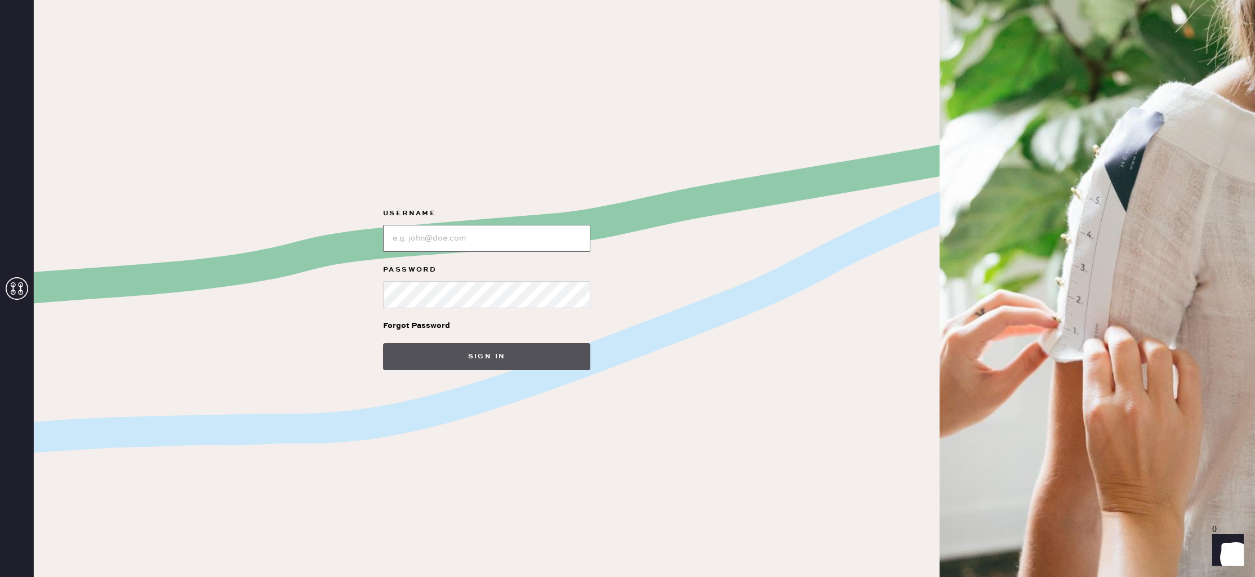
type input "reformationlajolla"
click at [492, 359] on button "Sign in" at bounding box center [486, 356] width 207 height 27
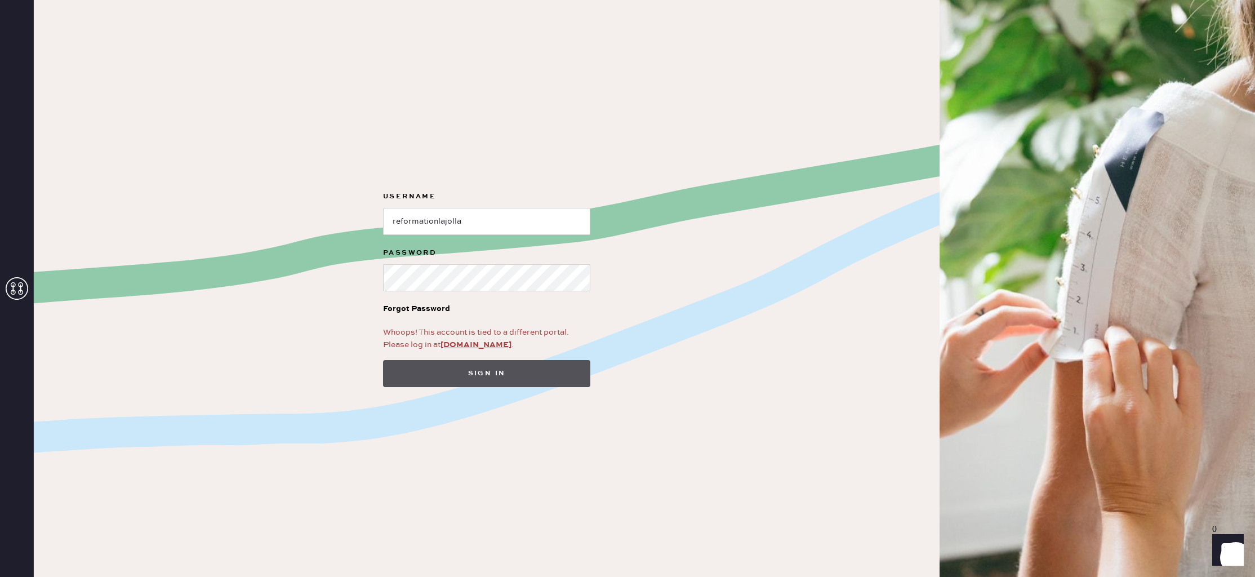
click at [467, 372] on button "Sign in" at bounding box center [486, 373] width 207 height 27
click at [485, 222] on input "loginName" at bounding box center [486, 221] width 207 height 27
click at [498, 370] on button "Sign in" at bounding box center [486, 373] width 207 height 27
click at [19, 293] on use at bounding box center [17, 288] width 23 height 23
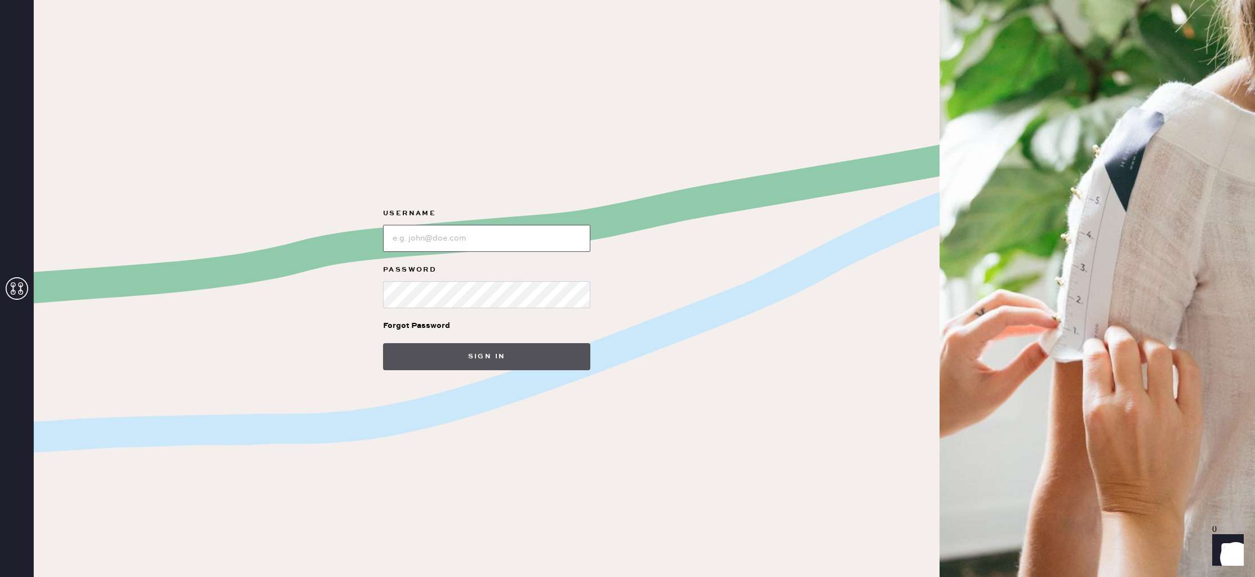
type input "reformationlajolla"
click at [500, 358] on button "Sign in" at bounding box center [486, 356] width 207 height 27
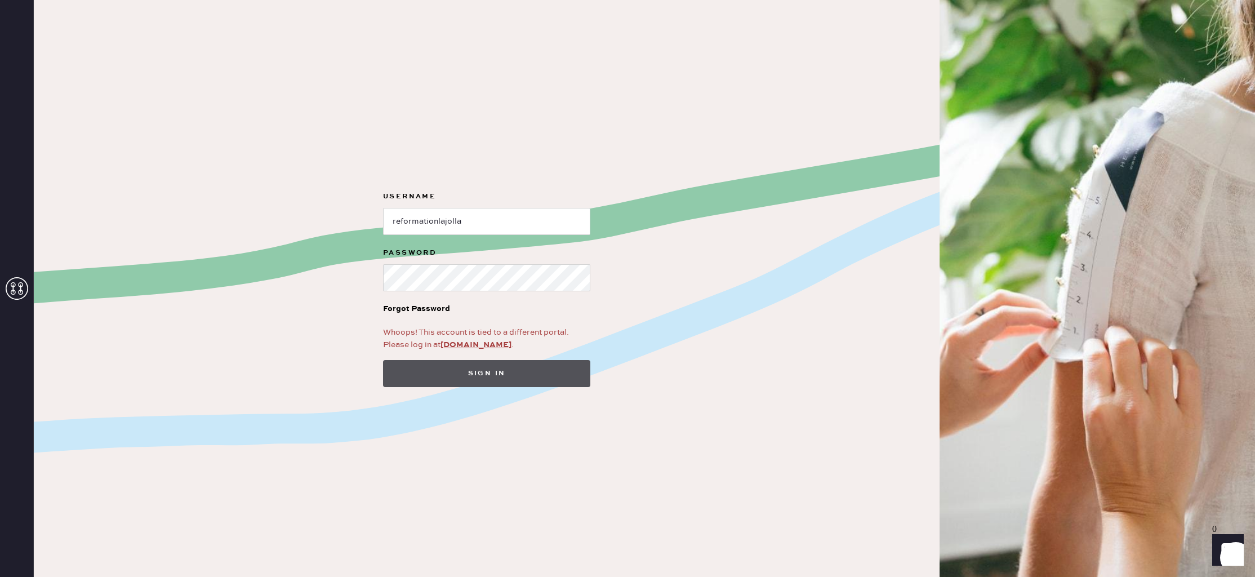
click at [514, 370] on button "Sign in" at bounding box center [486, 373] width 207 height 27
click at [454, 344] on link "[DOMAIN_NAME]" at bounding box center [475, 345] width 71 height 10
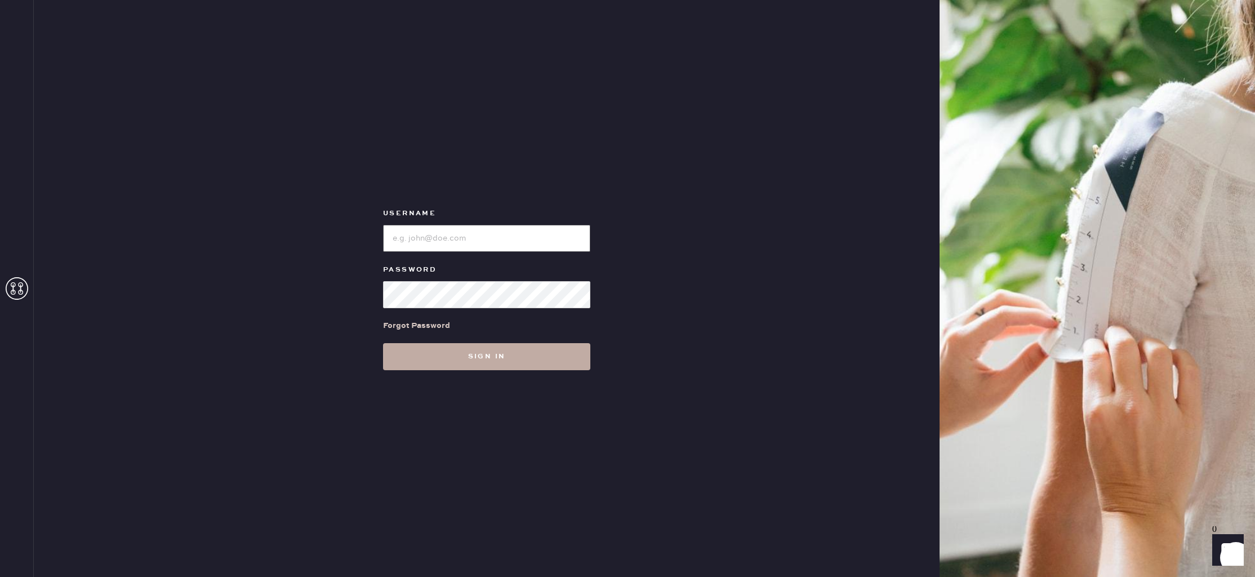
type input "reformationlajolla"
click at [493, 363] on button "Sign in" at bounding box center [486, 356] width 207 height 27
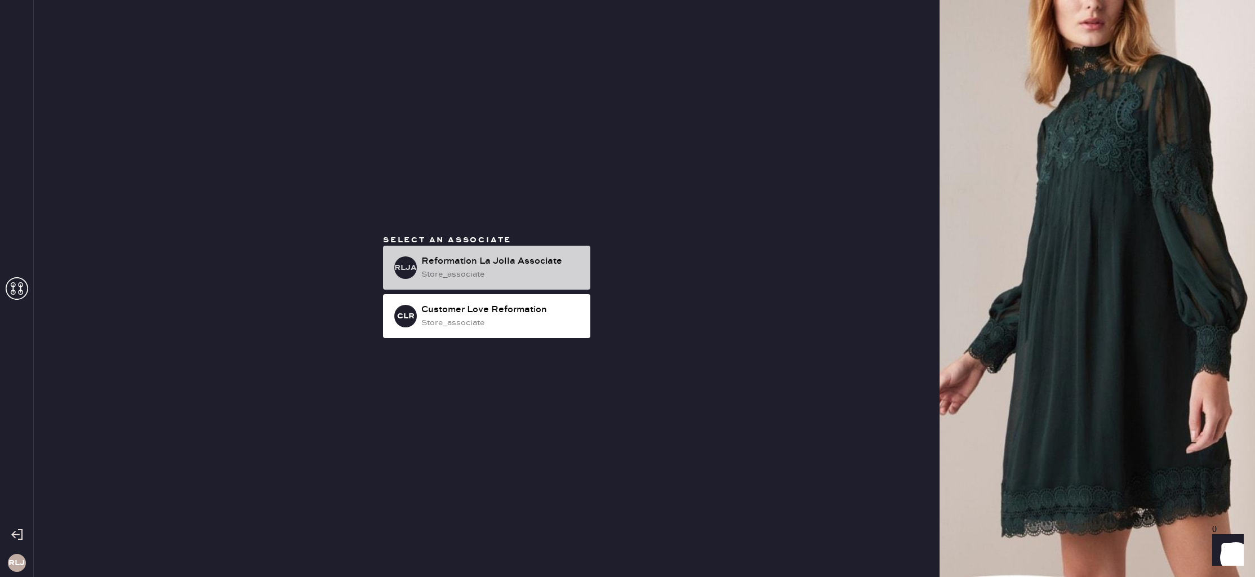
click at [500, 268] on div "Reformation La Jolla Associate" at bounding box center [501, 262] width 160 height 14
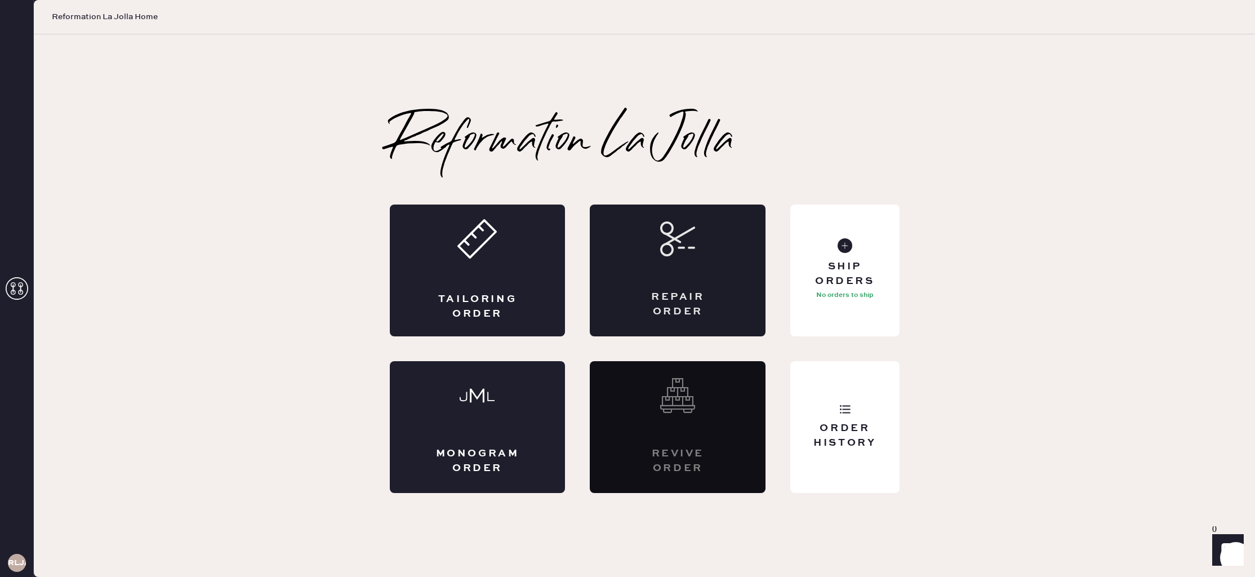
click at [694, 254] on icon at bounding box center [677, 238] width 35 height 35
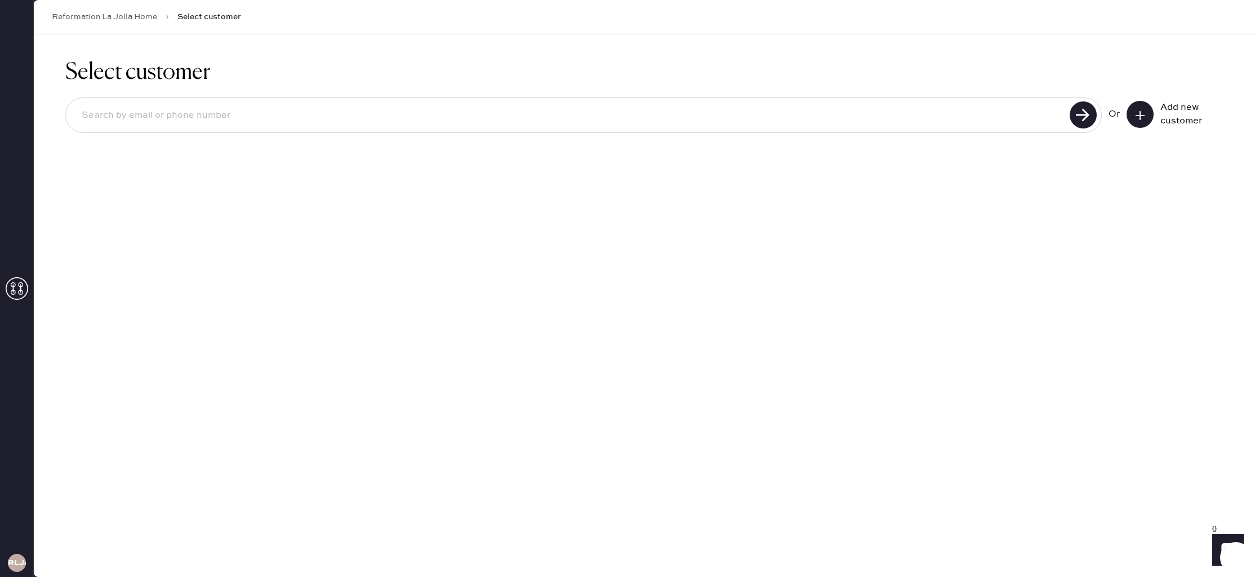
click at [234, 123] on input at bounding box center [569, 116] width 993 height 26
click at [1140, 115] on use at bounding box center [1139, 115] width 9 height 9
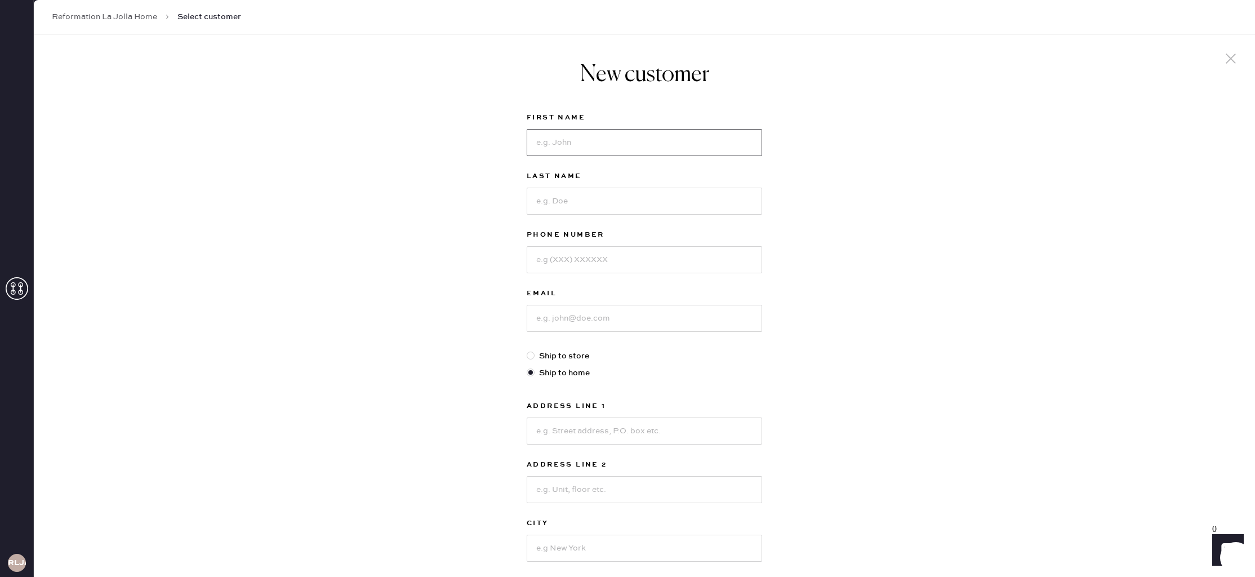
click at [624, 147] on input at bounding box center [644, 142] width 235 height 27
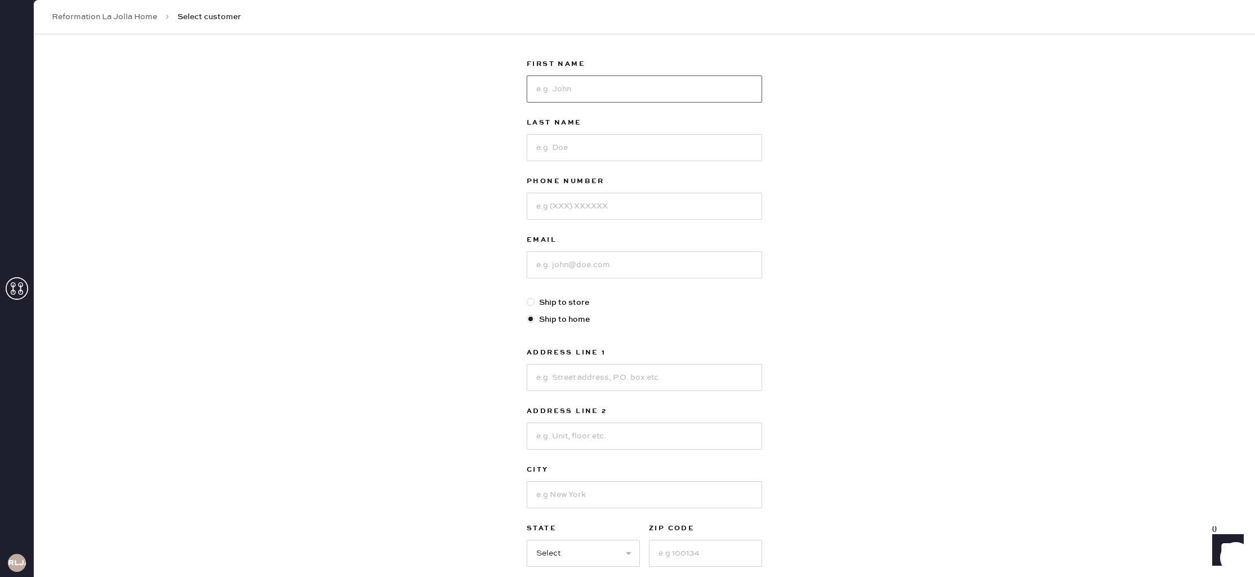
scroll to position [71, 0]
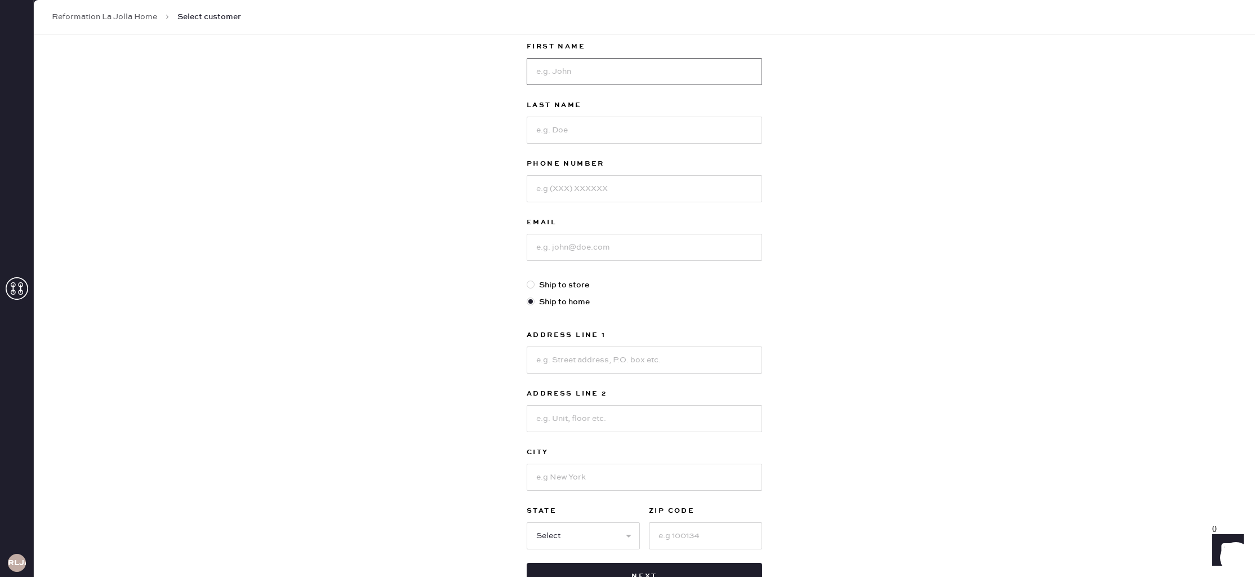
click at [584, 80] on input at bounding box center [644, 71] width 235 height 27
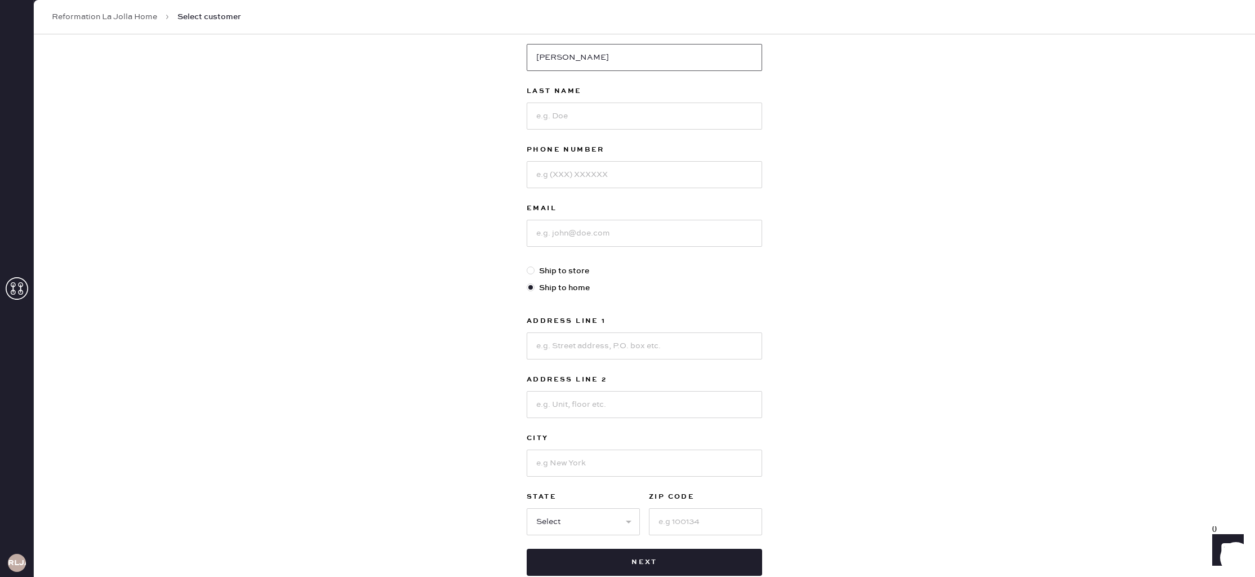
type input "Heather"
click at [565, 122] on input at bounding box center [644, 116] width 235 height 27
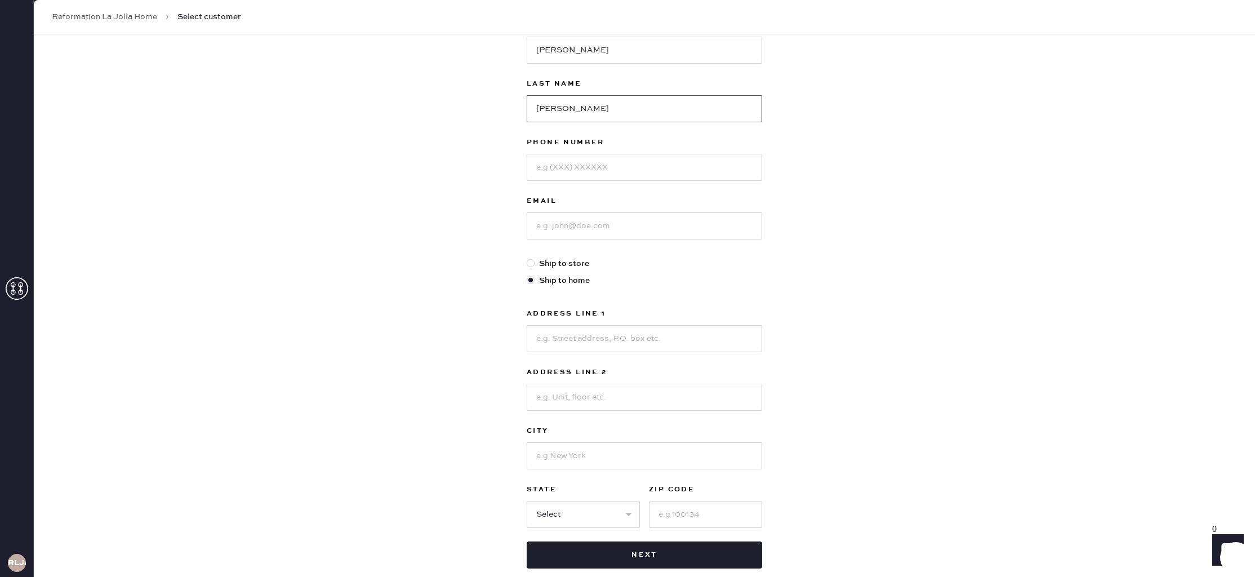
type input "Bladow"
click at [542, 168] on input at bounding box center [644, 167] width 235 height 27
type input "9495469999"
click at [609, 226] on input at bounding box center [644, 227] width 235 height 27
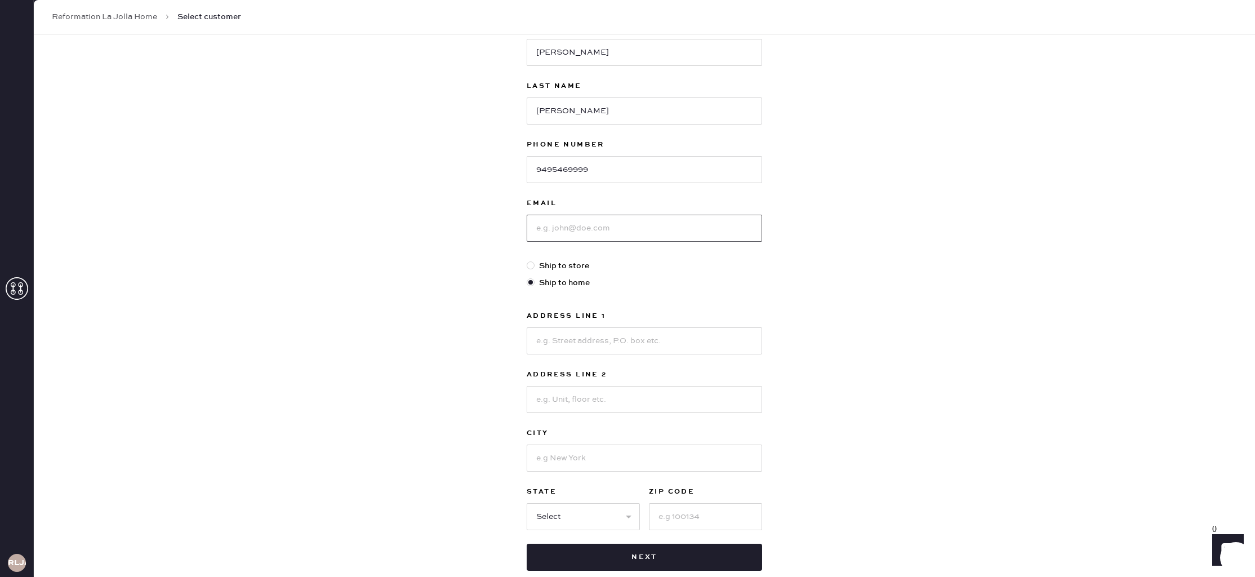
scroll to position [85, 0]
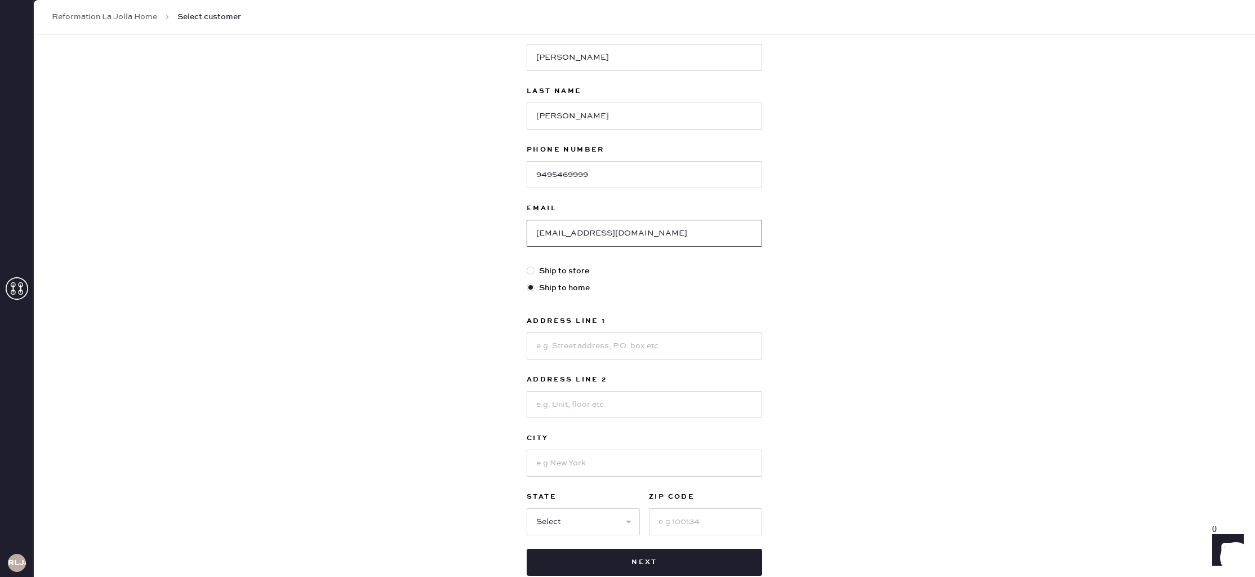
type input "heatherbella23@yahoo.com"
click at [582, 348] on input at bounding box center [644, 345] width 235 height 27
type input "8004 Paseo Esmerado"
click at [598, 467] on input at bounding box center [644, 462] width 235 height 27
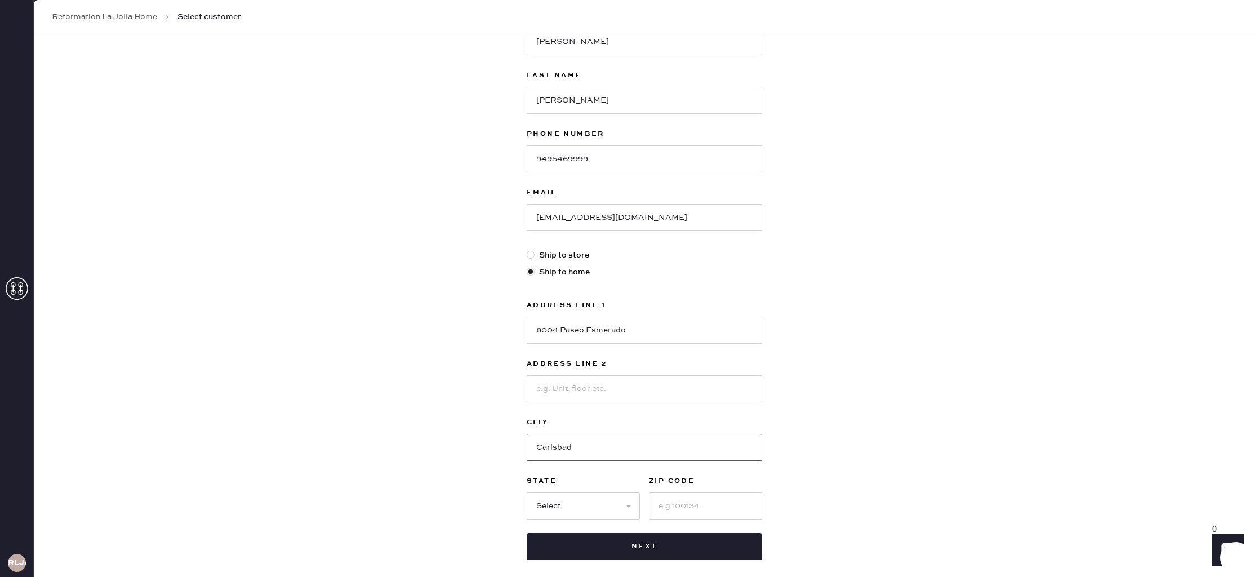
scroll to position [107, 0]
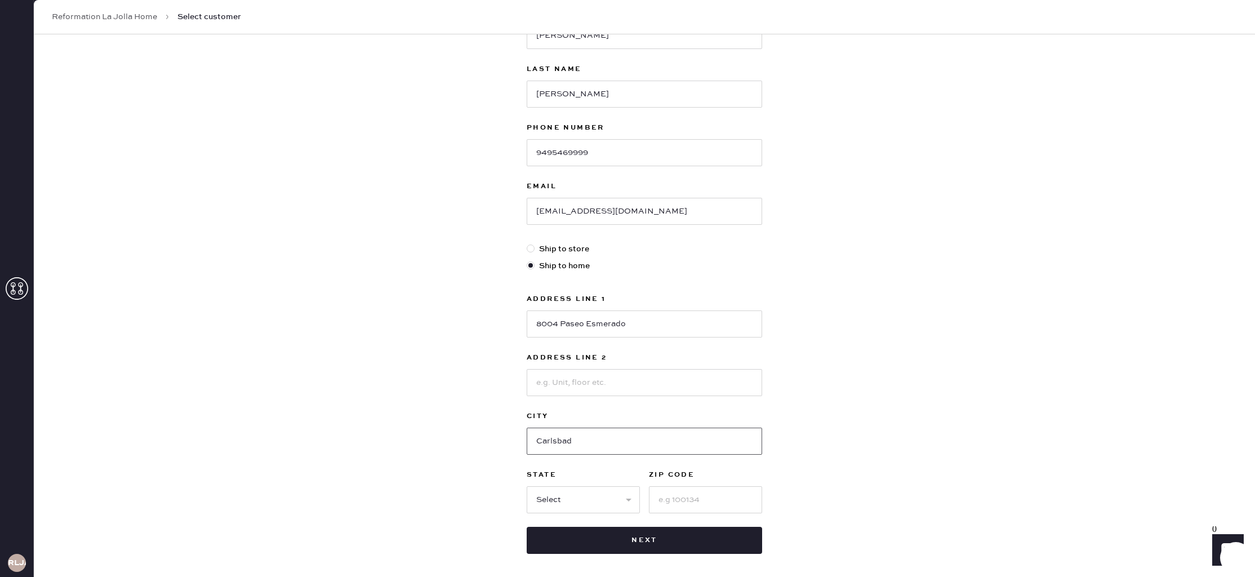
type input "Carlsbad"
click at [577, 497] on select "Select AK AL AR AZ CA CO CT DC DE FL GA HI IA ID IL IN KS KY LA MA MD ME MI MN …" at bounding box center [583, 499] width 113 height 27
select select "CA"
click at [687, 504] on input at bounding box center [705, 499] width 113 height 27
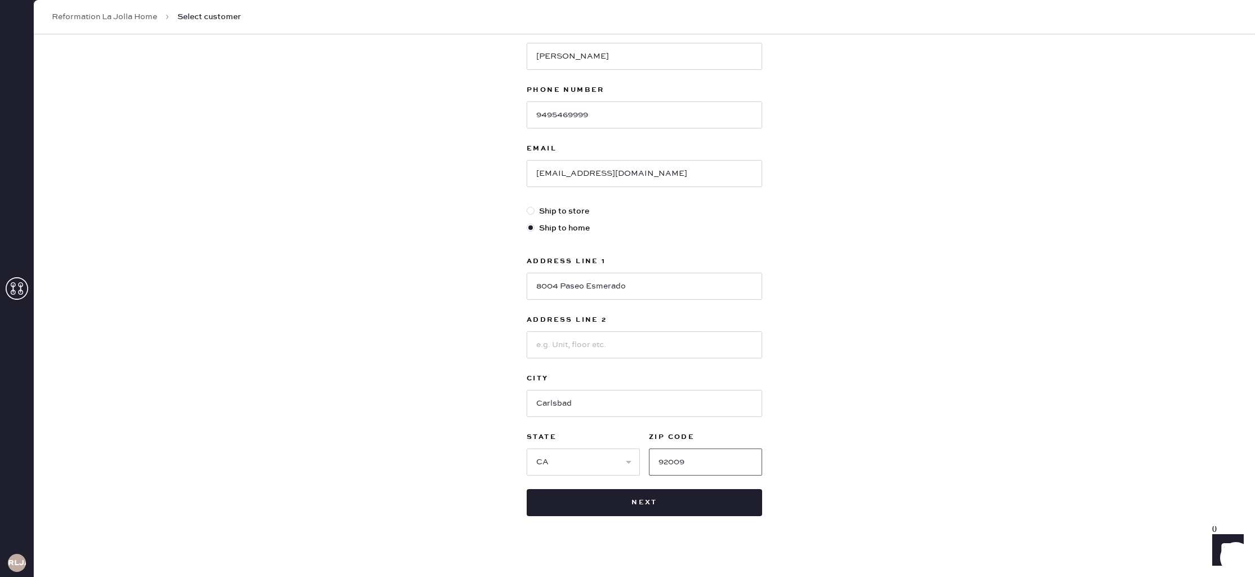
scroll to position [153, 0]
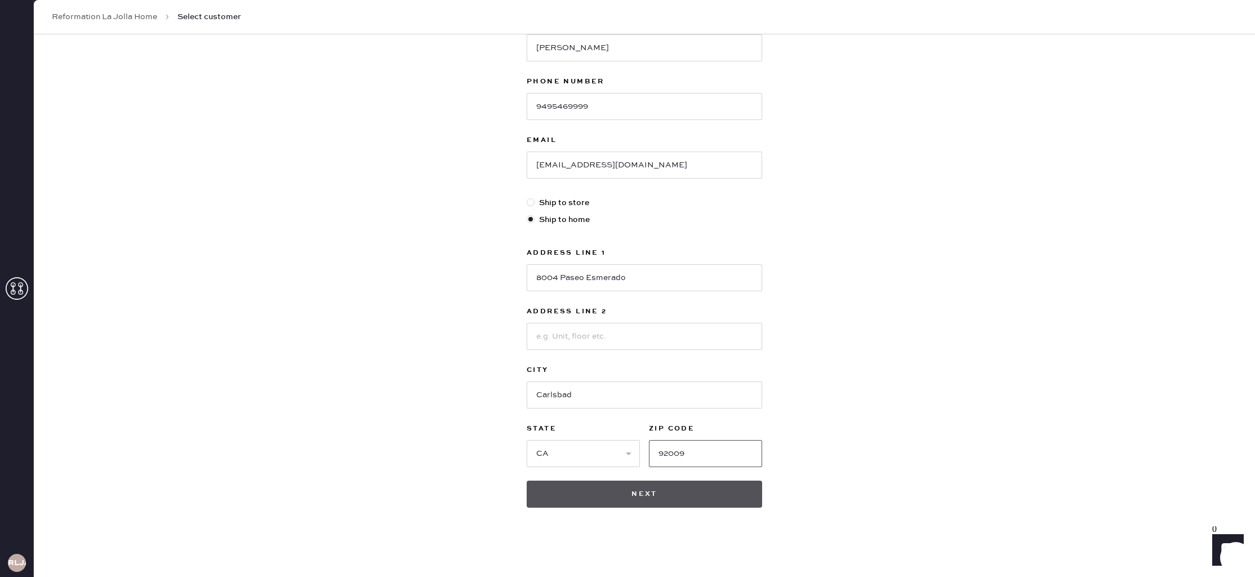
type input "92009"
click at [633, 499] on button "Next" at bounding box center [644, 493] width 235 height 27
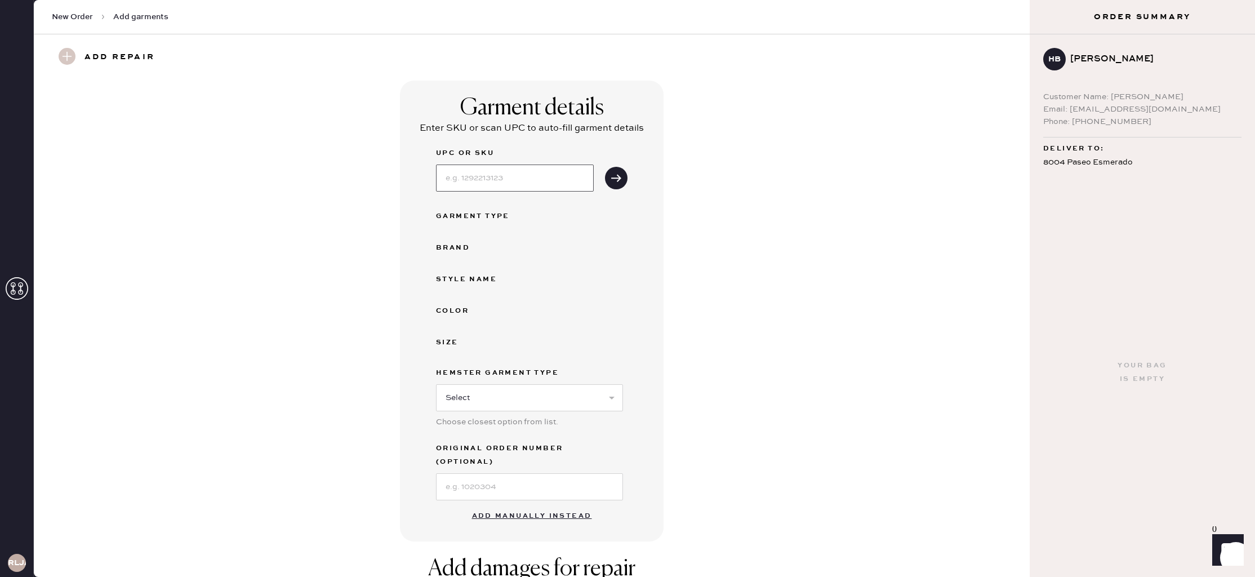
click at [493, 181] on input at bounding box center [515, 177] width 158 height 27
click at [569, 505] on button "Add manually instead" at bounding box center [531, 516] width 133 height 23
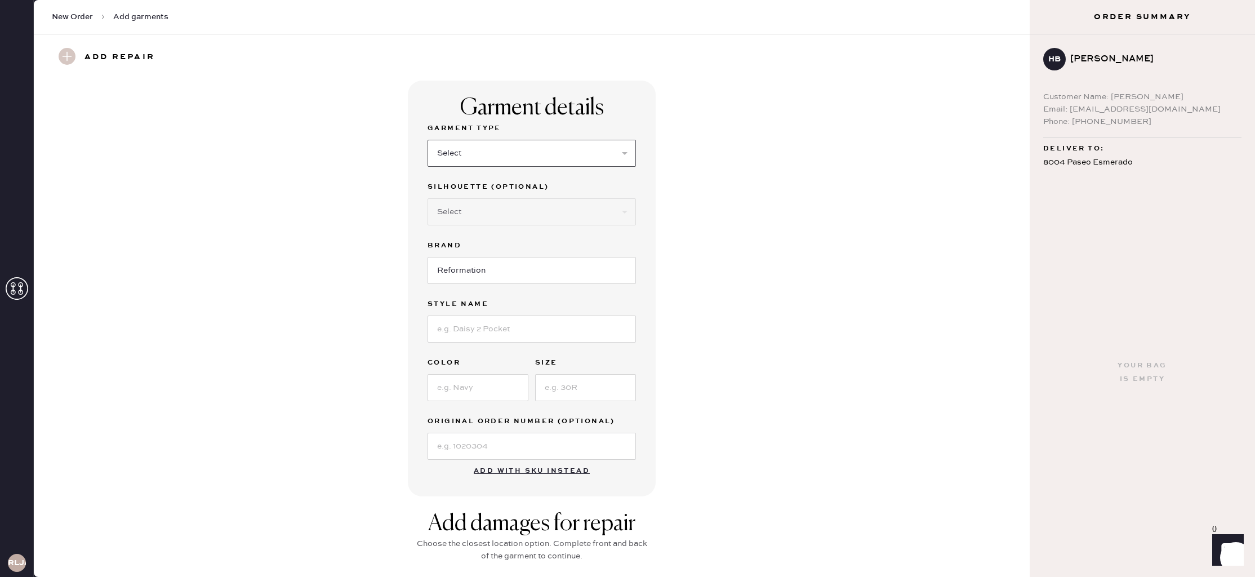
click at [537, 151] on select "Select Basic Skirt Jeans Leggings Pants Shorts Basic Sleeved Dress Basic Sleeve…" at bounding box center [531, 153] width 208 height 27
select select "14"
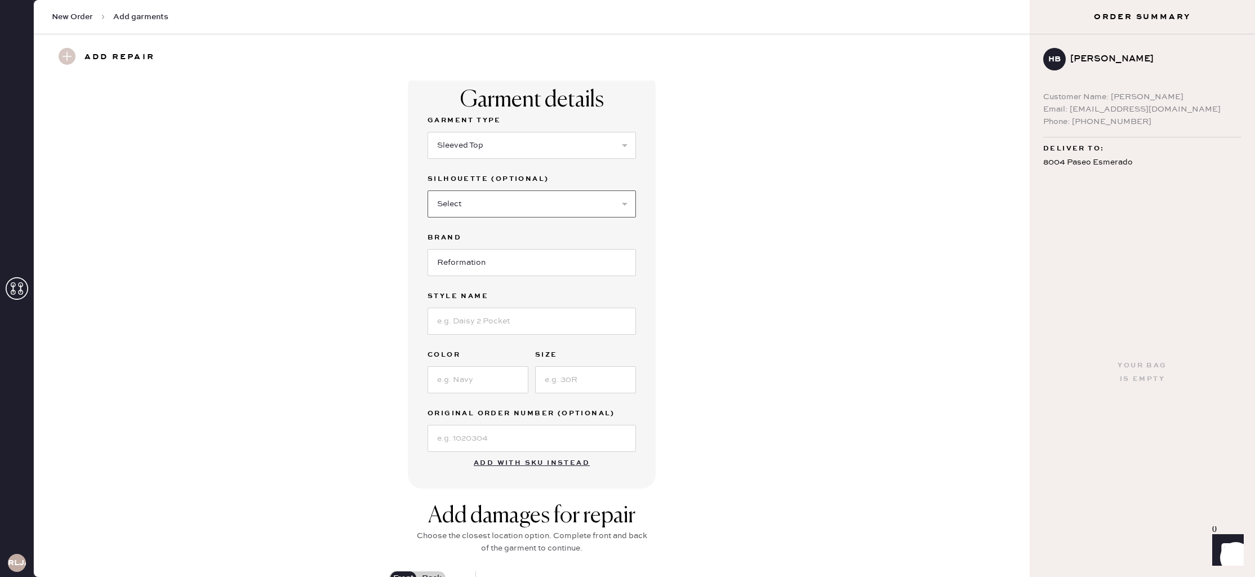
click at [500, 200] on select "Select Crop top Full Length Other" at bounding box center [531, 203] width 208 height 27
select select "71"
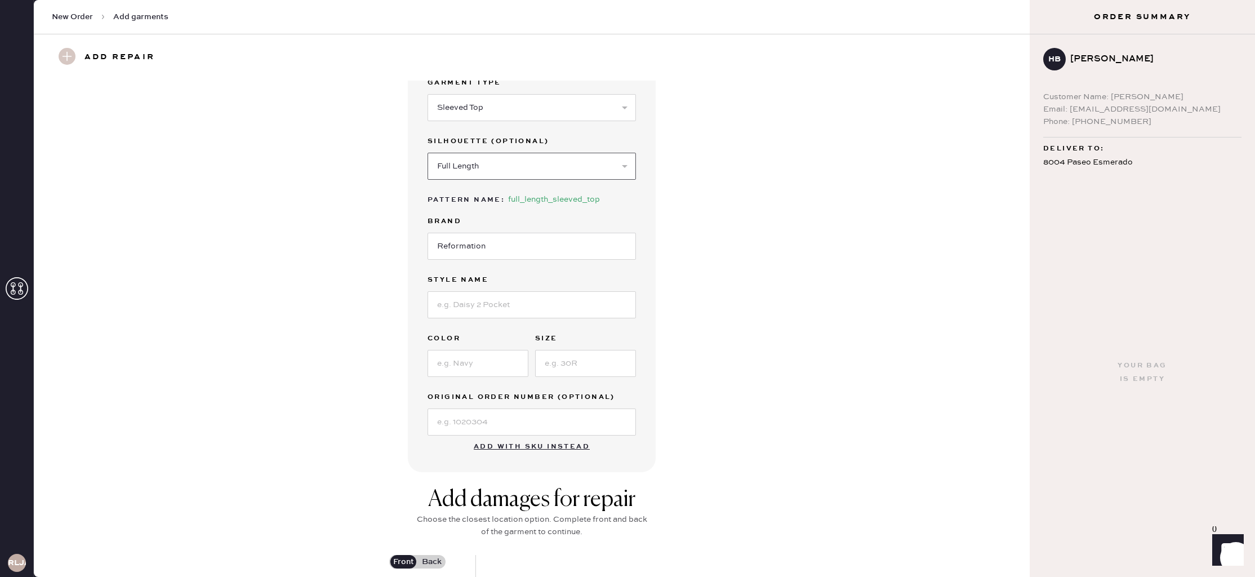
scroll to position [47, 0]
click at [467, 302] on input at bounding box center [531, 303] width 208 height 27
type input "Clara Crew Cardigan"
click at [458, 363] on input at bounding box center [477, 362] width 101 height 27
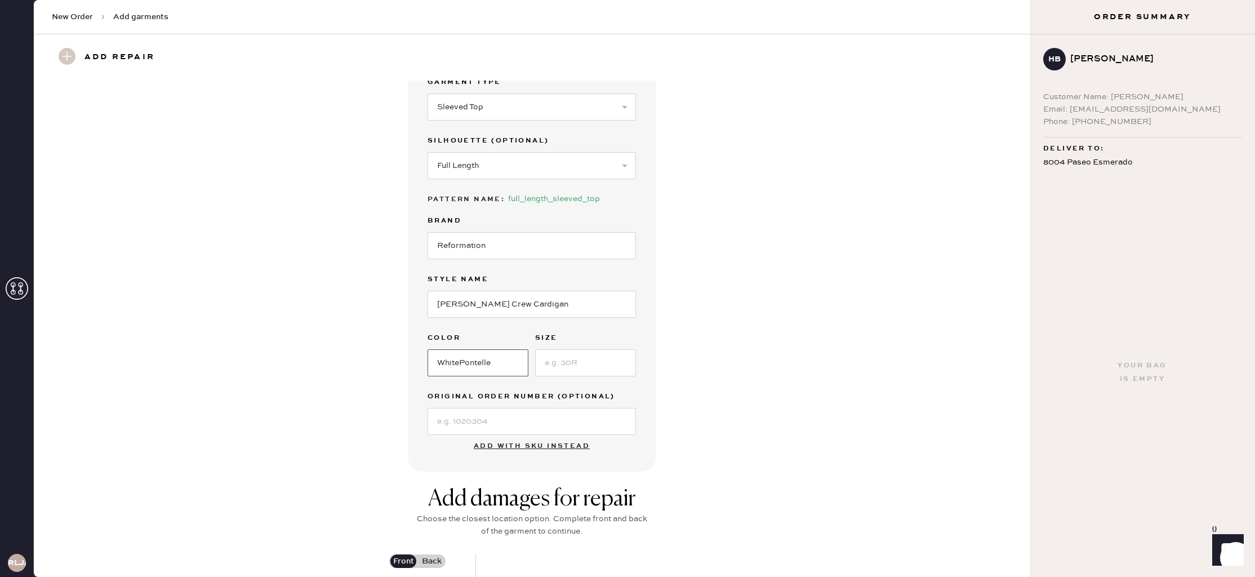
click at [470, 363] on input "WhitePontelle" at bounding box center [477, 362] width 101 height 27
drag, startPoint x: 461, startPoint y: 363, endPoint x: 467, endPoint y: 362, distance: 6.2
click at [461, 363] on input "WhitePointelle" at bounding box center [477, 362] width 101 height 27
type input "White Pointelle"
click at [574, 367] on input at bounding box center [585, 362] width 101 height 27
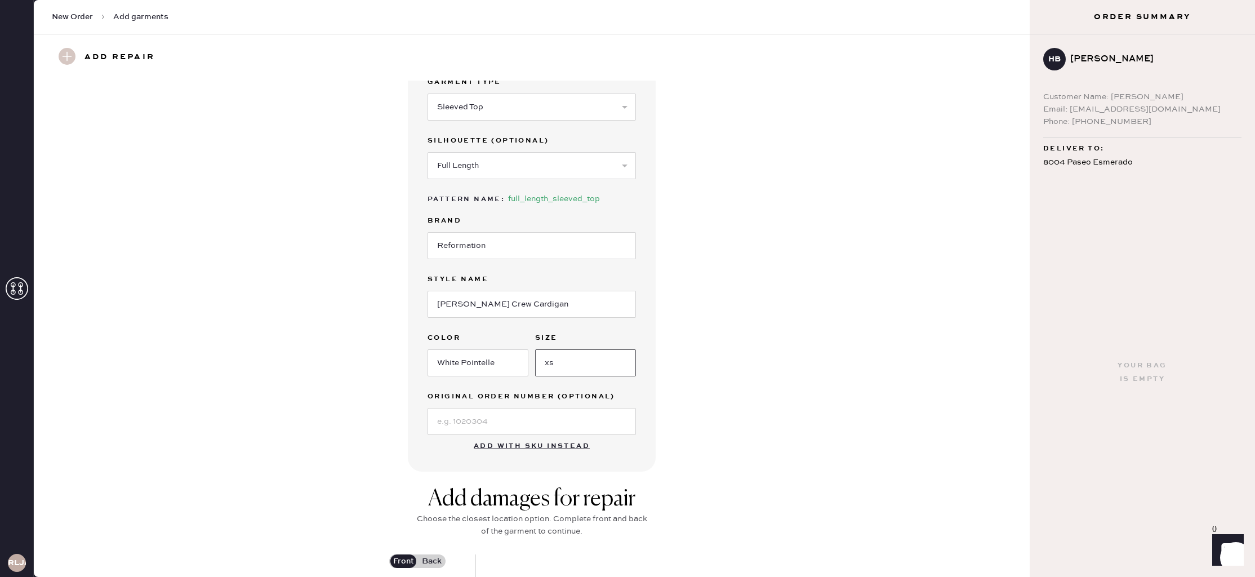
scroll to position [54, 0]
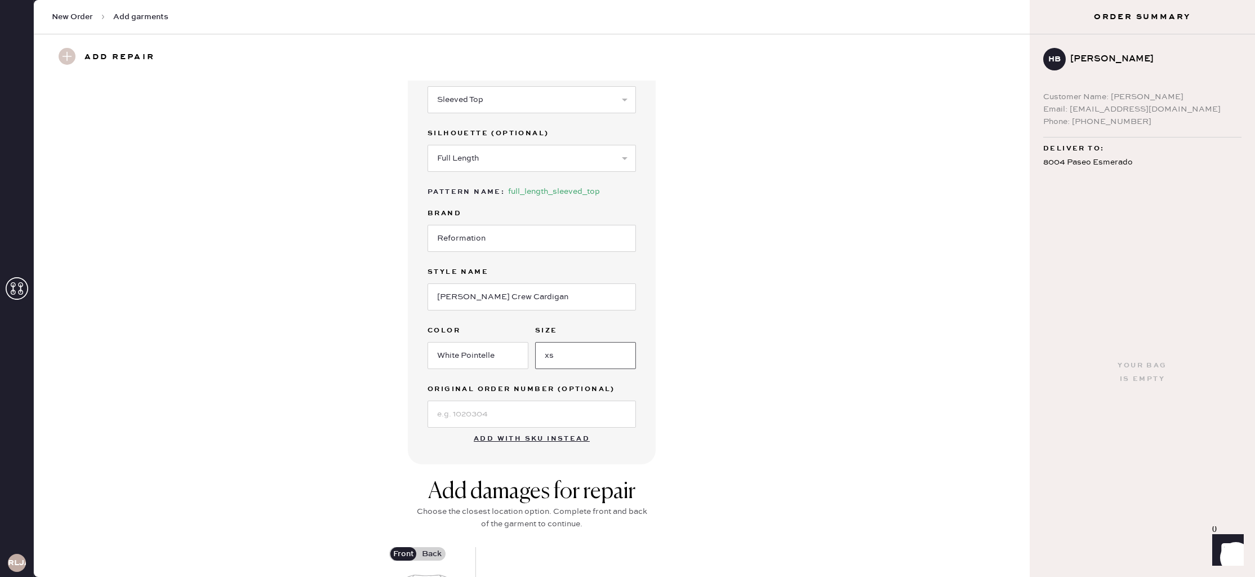
type input "XS"
click at [485, 415] on input at bounding box center [531, 413] width 208 height 27
click at [730, 435] on div "Garment details Garment Type Select Basic Skirt Jeans Leggings Pants Shorts Bas…" at bounding box center [531, 245] width 955 height 437
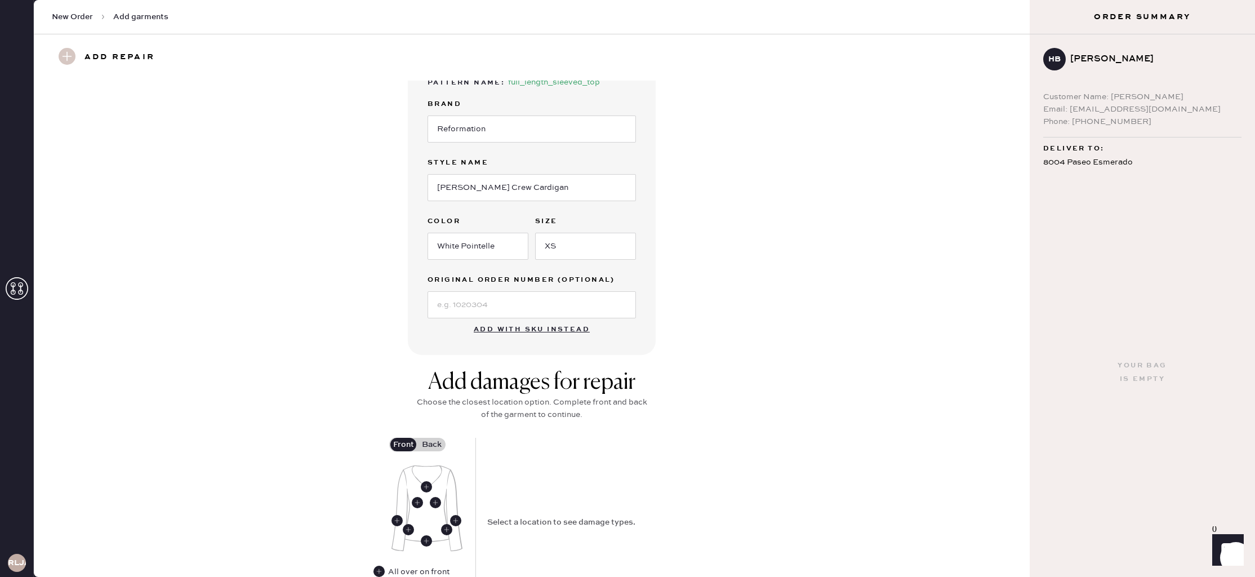
scroll to position [161, 0]
click at [425, 541] on use at bounding box center [426, 542] width 11 height 11
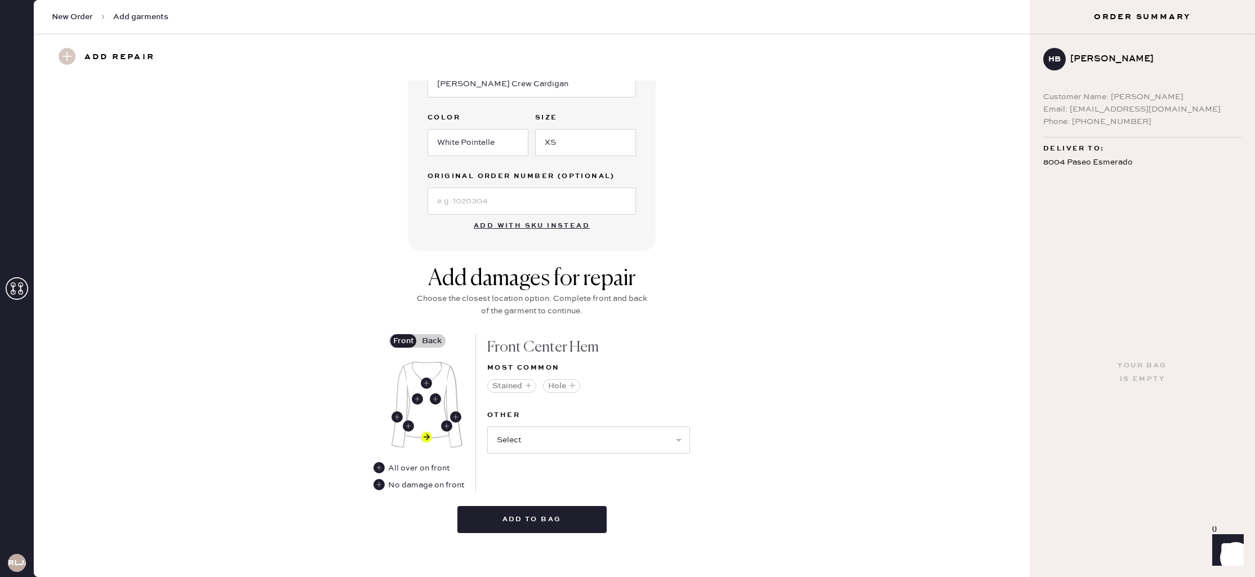
scroll to position [271, 0]
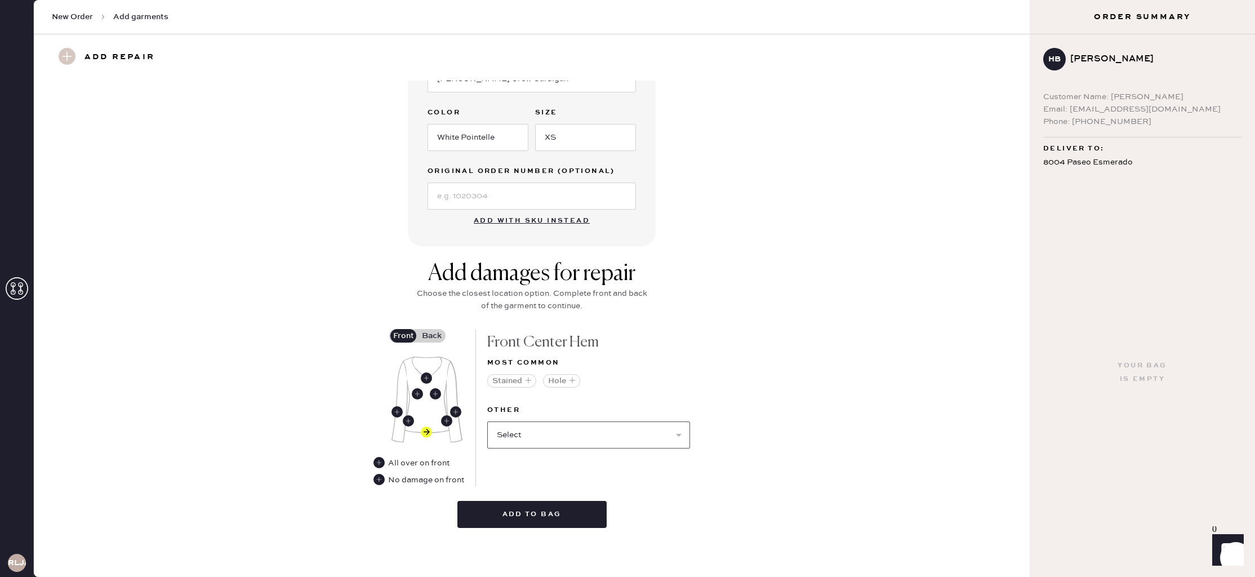
click at [550, 436] on select "Select Broken / Ripped Hem Broken Beads Broken Belt Loop Broken Button Broken C…" at bounding box center [588, 434] width 203 height 27
select select "1927"
select select
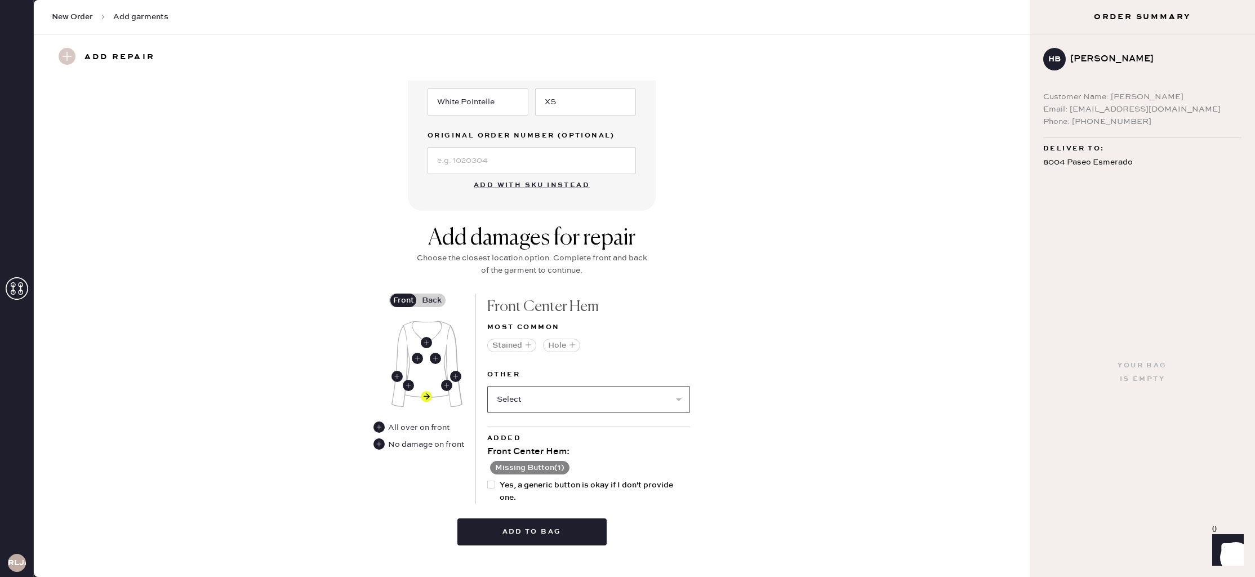
scroll to position [324, 0]
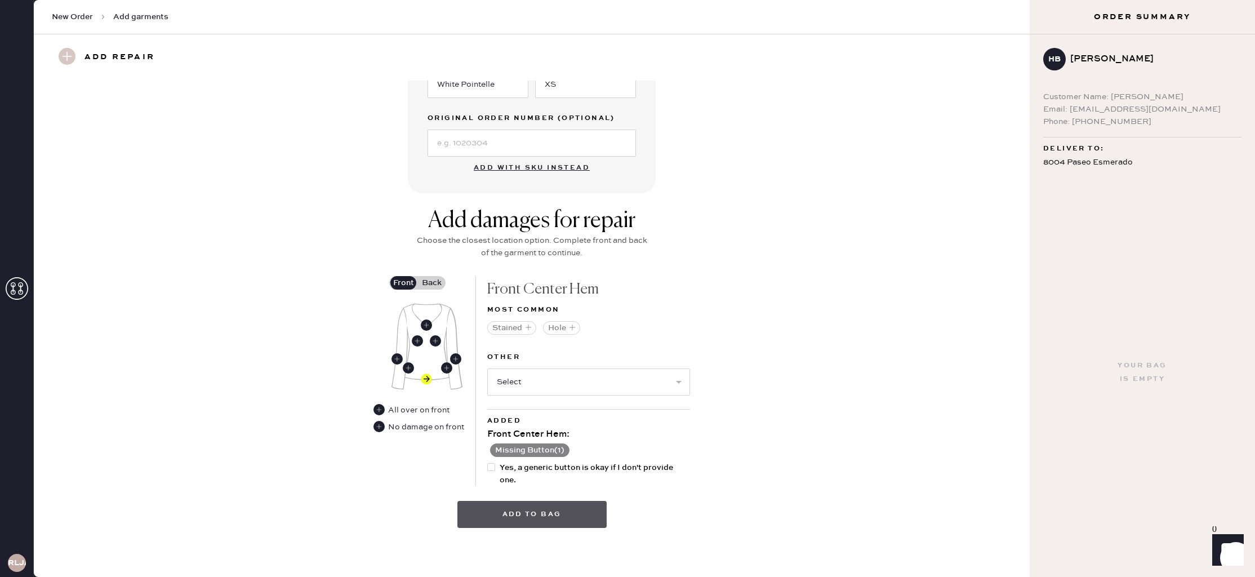
click at [526, 516] on button "Add to bag" at bounding box center [531, 514] width 149 height 27
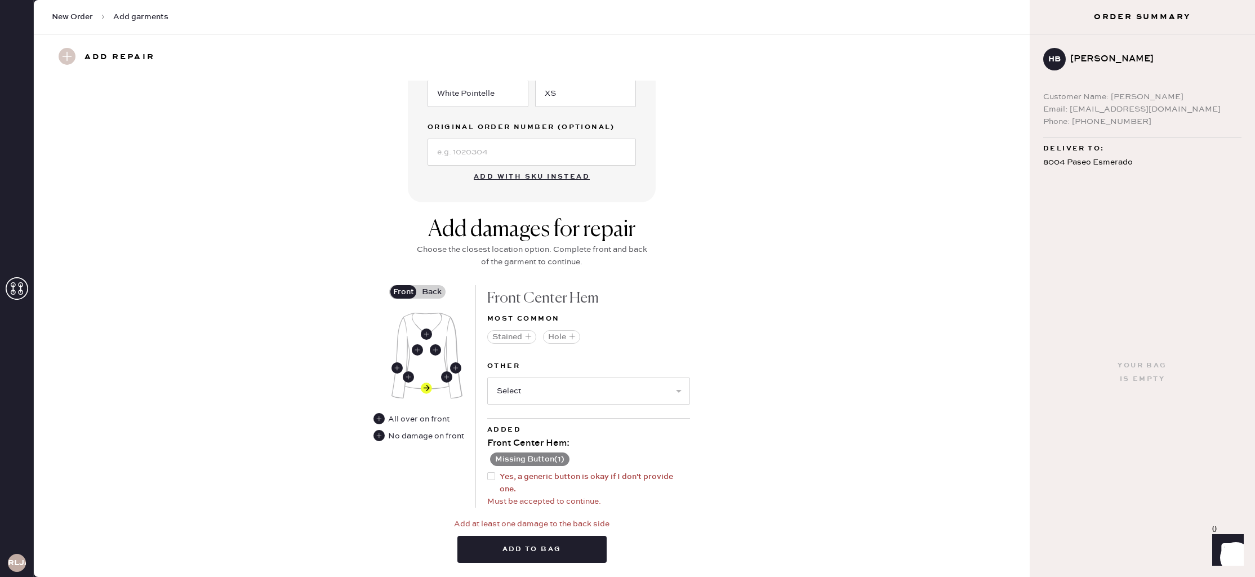
click at [494, 469] on div "Added Front Center Hem : Missing Button ( 1 ) Yes, a generic button is okay if …" at bounding box center [588, 463] width 203 height 90
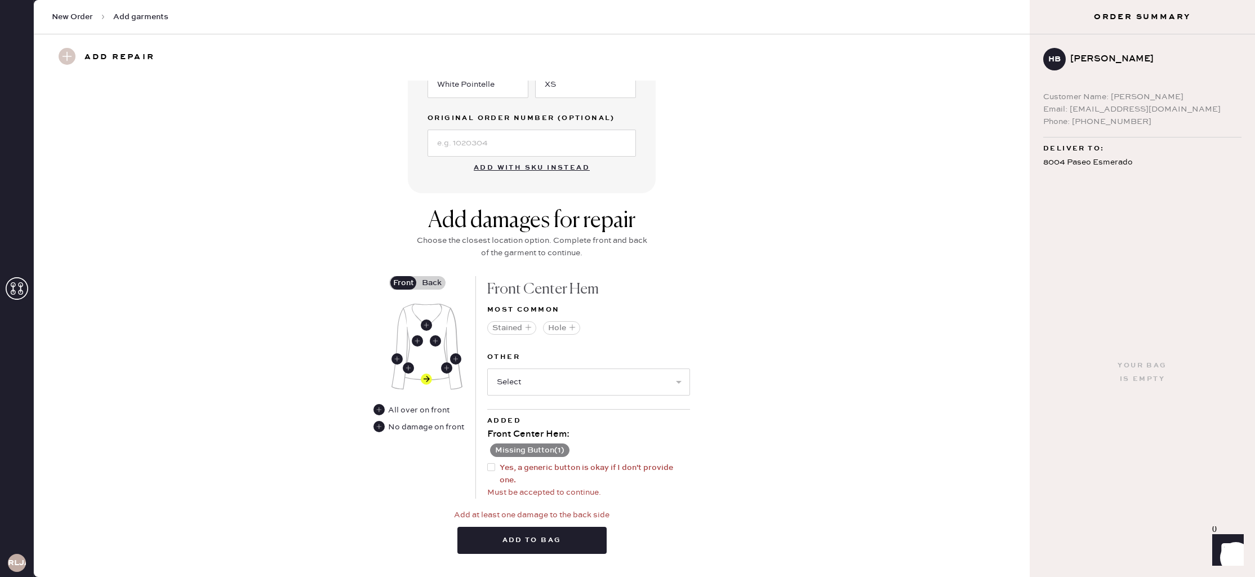
scroll to position [322, 0]
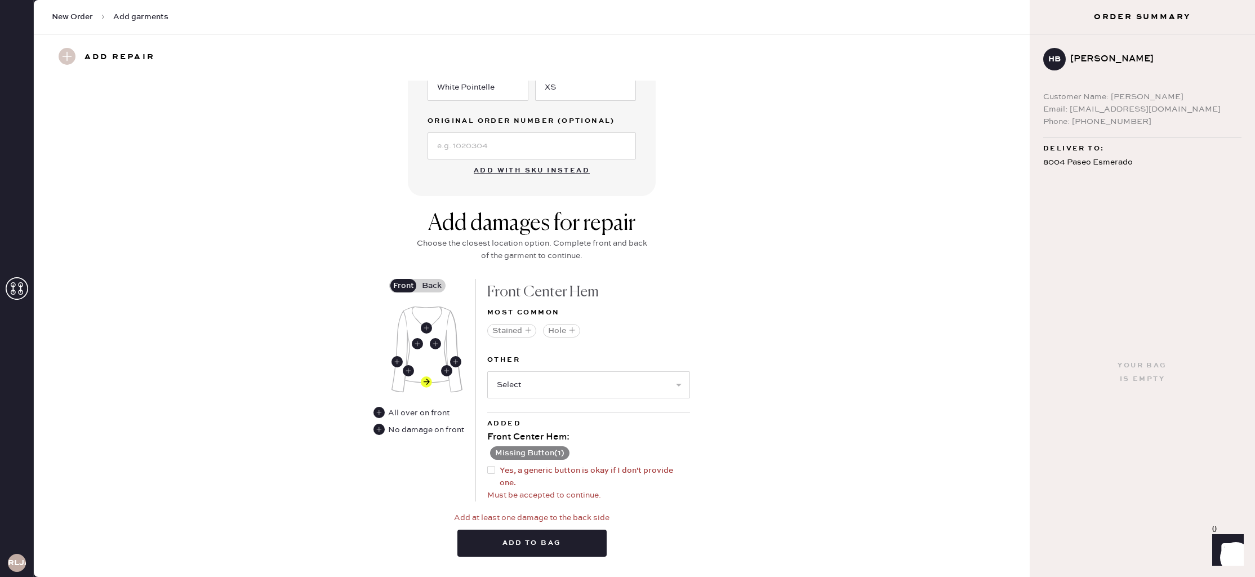
click at [492, 468] on div at bounding box center [491, 470] width 8 height 8
click at [488, 465] on input "Yes, a generic button is okay if I don't provide one." at bounding box center [487, 464] width 1 height 1
checkbox input "true"
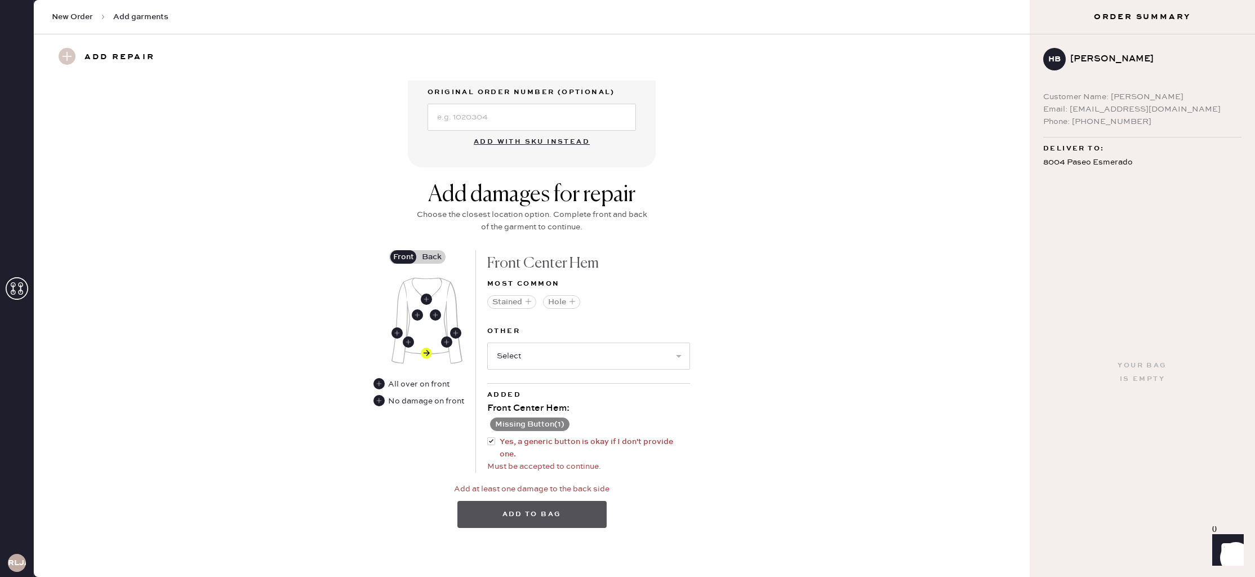
click at [524, 514] on button "Add to bag" at bounding box center [531, 514] width 149 height 27
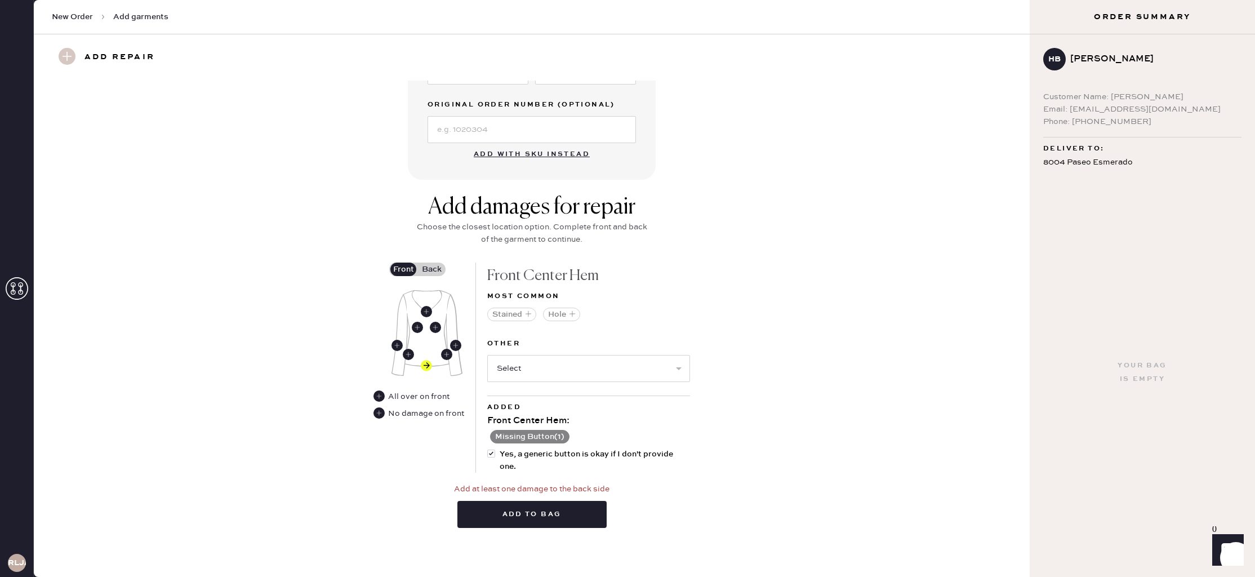
click at [434, 266] on label "Back" at bounding box center [431, 269] width 28 height 14
click at [431, 269] on input "Back" at bounding box center [431, 269] width 0 height 0
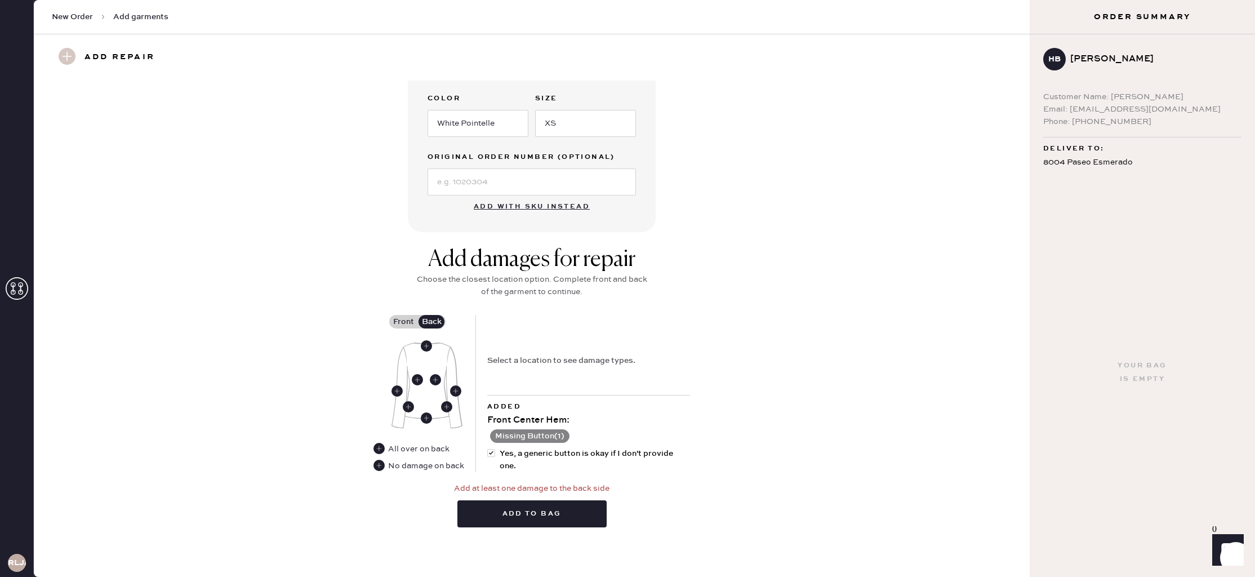
scroll to position [285, 0]
click at [378, 467] on use at bounding box center [378, 465] width 11 height 11
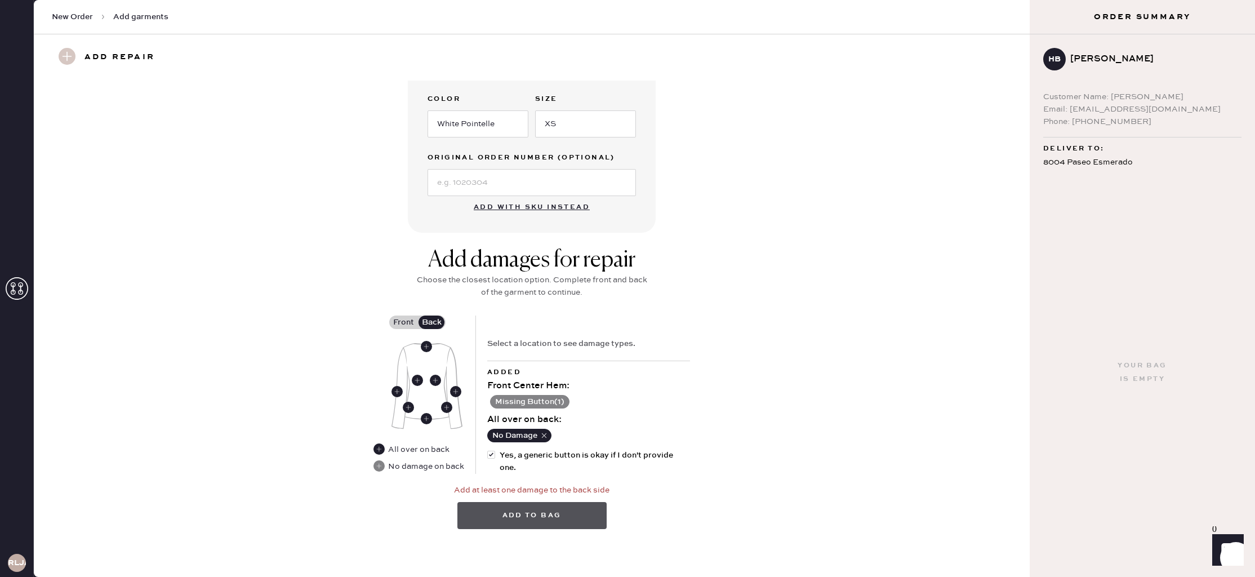
click at [536, 516] on button "Add to bag" at bounding box center [531, 515] width 149 height 27
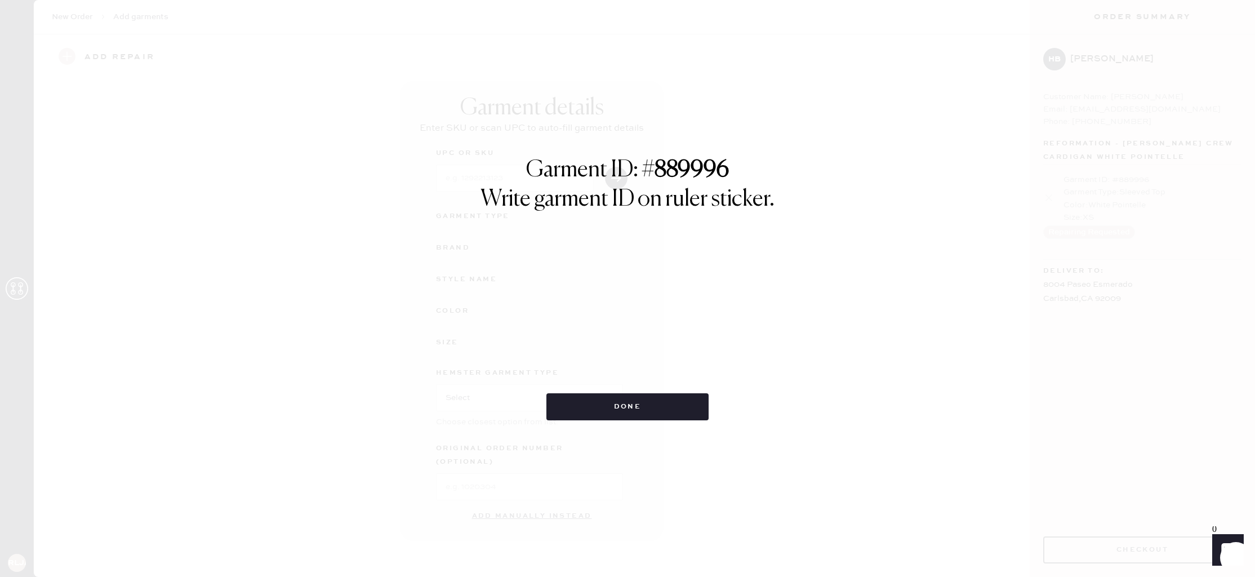
scroll to position [0, 0]
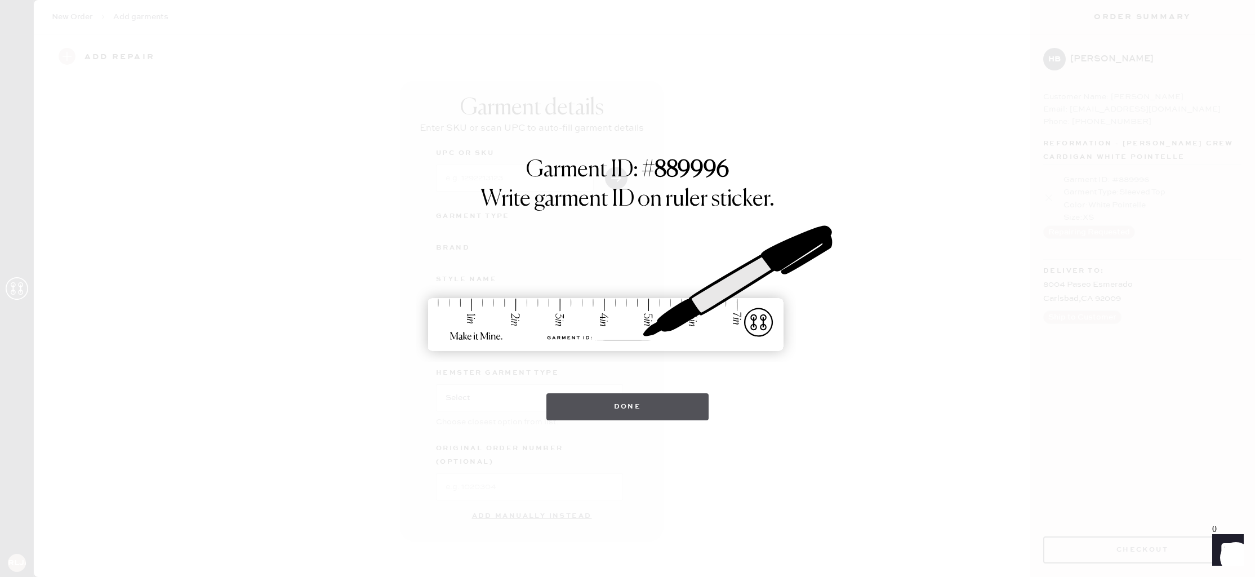
click at [614, 412] on button "Done" at bounding box center [627, 406] width 163 height 27
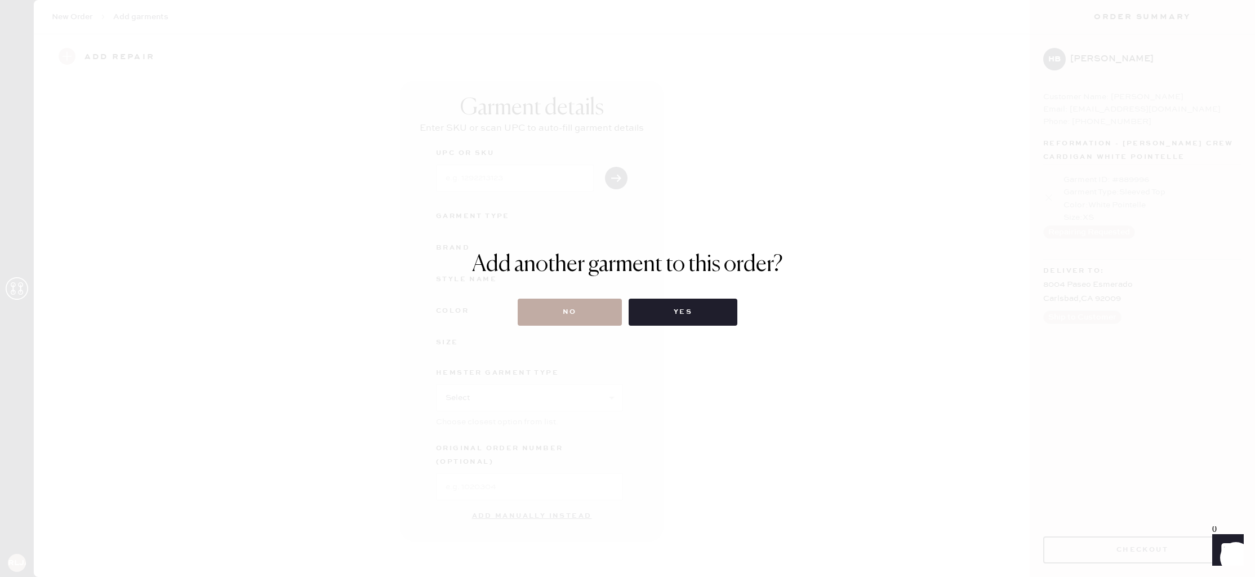
click at [581, 311] on button "No" at bounding box center [570, 311] width 104 height 27
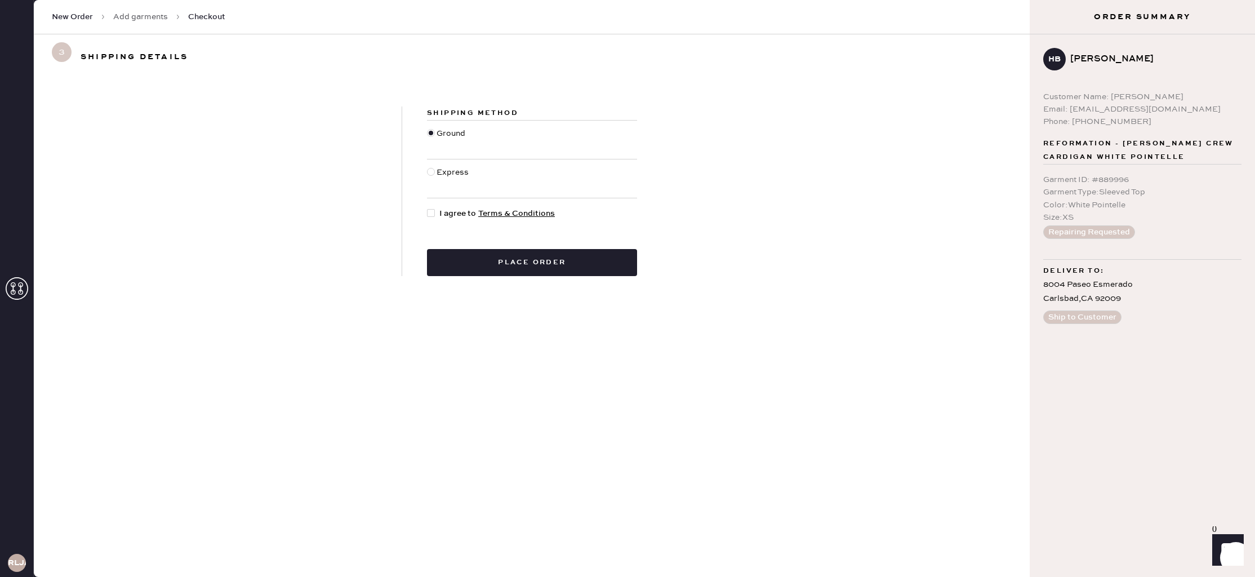
click at [431, 212] on div at bounding box center [431, 213] width 8 height 8
click at [427, 208] on input "I agree to Terms & Conditions" at bounding box center [427, 207] width 1 height 1
checkbox input "true"
click at [602, 265] on button "Place order" at bounding box center [532, 262] width 210 height 27
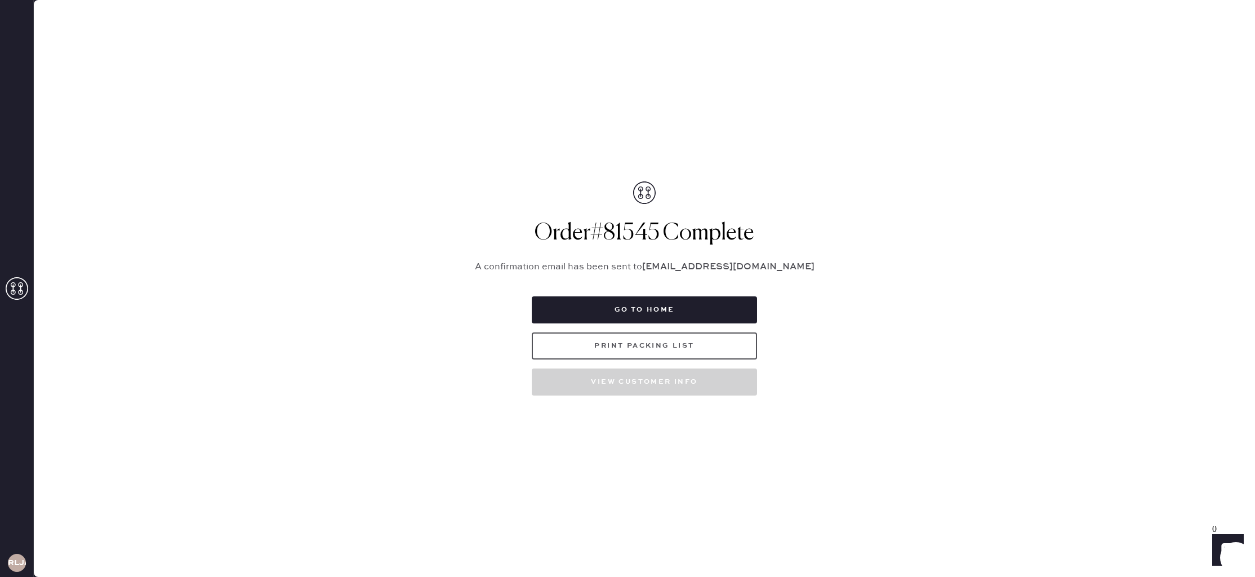
click at [643, 345] on button "Print Packing List" at bounding box center [644, 345] width 225 height 27
click at [15, 289] on icon at bounding box center [17, 288] width 23 height 23
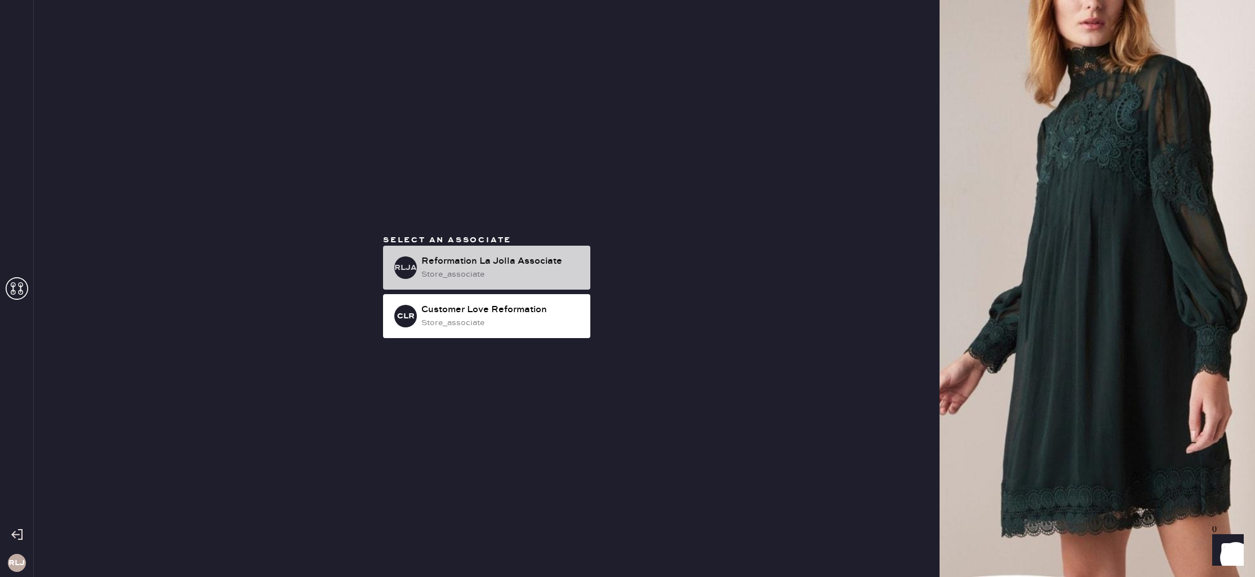
click at [441, 273] on div "store_associate" at bounding box center [501, 274] width 160 height 12
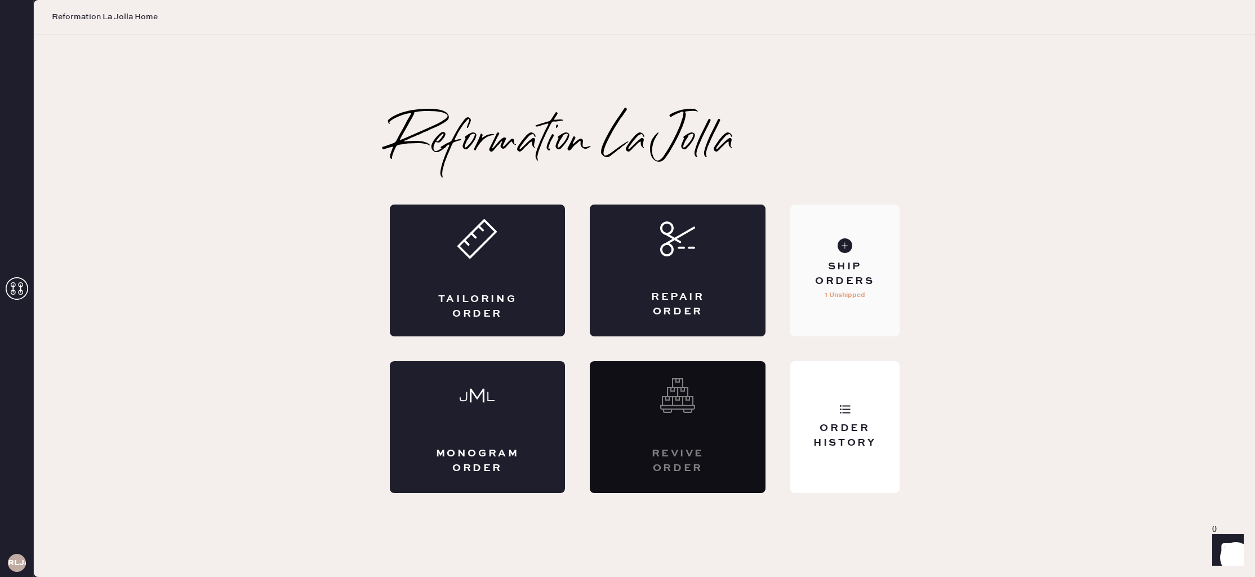
click at [848, 245] on use at bounding box center [844, 245] width 15 height 15
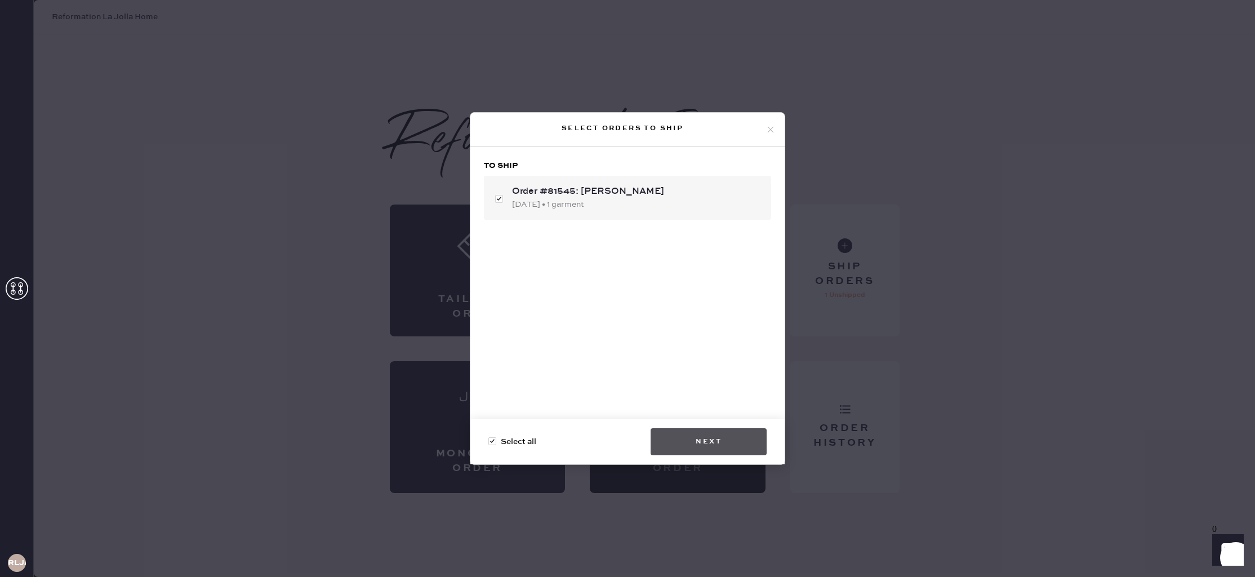
click at [721, 444] on button "Next" at bounding box center [709, 441] width 116 height 27
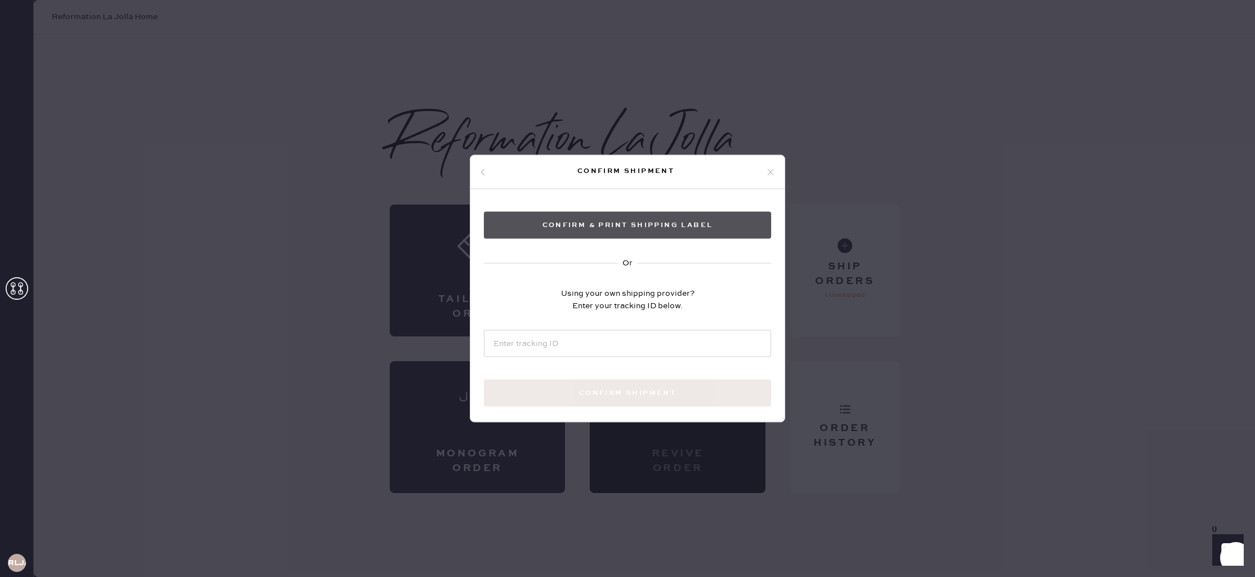
click at [568, 225] on button "Confirm & Print shipping label" at bounding box center [627, 225] width 287 height 27
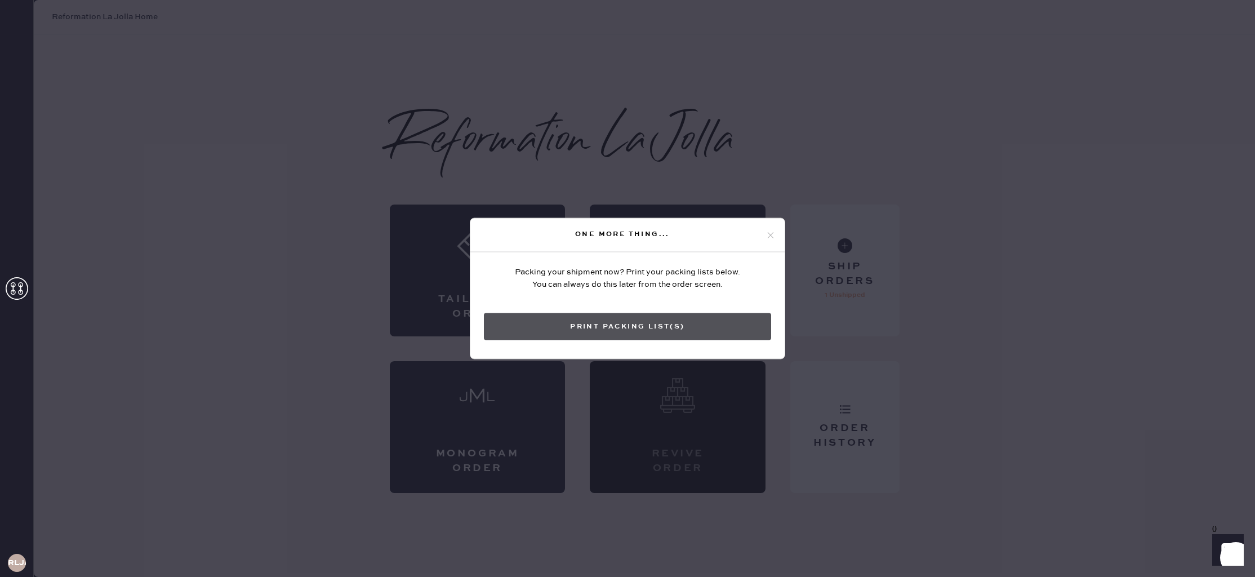
click at [634, 326] on button "Print Packing List(s)" at bounding box center [627, 326] width 287 height 27
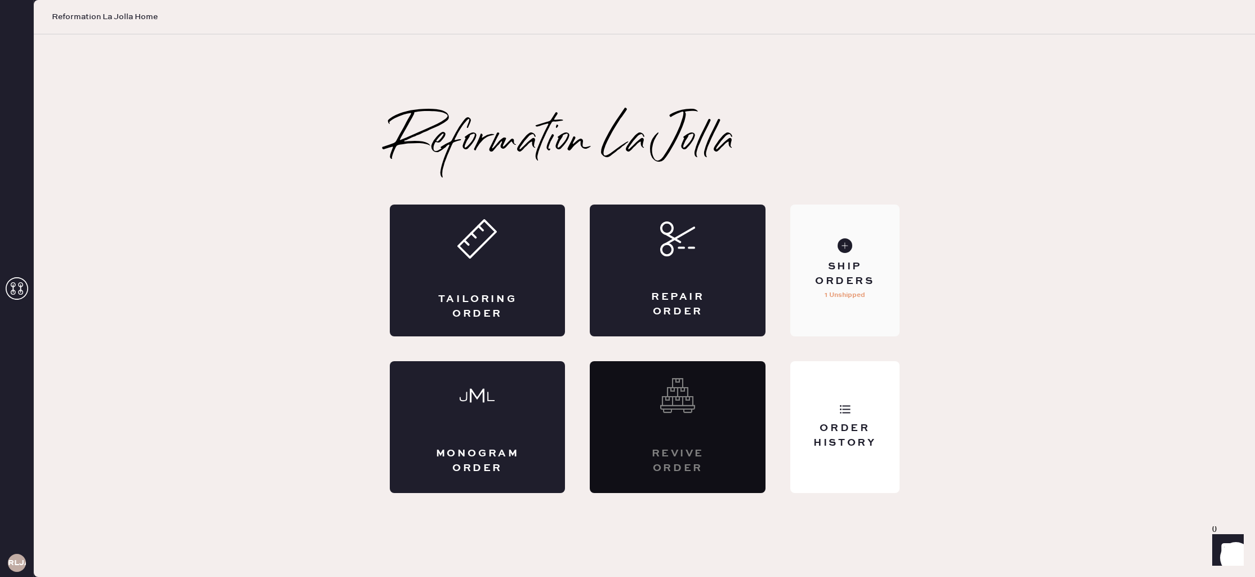
click at [848, 246] on use at bounding box center [844, 245] width 15 height 15
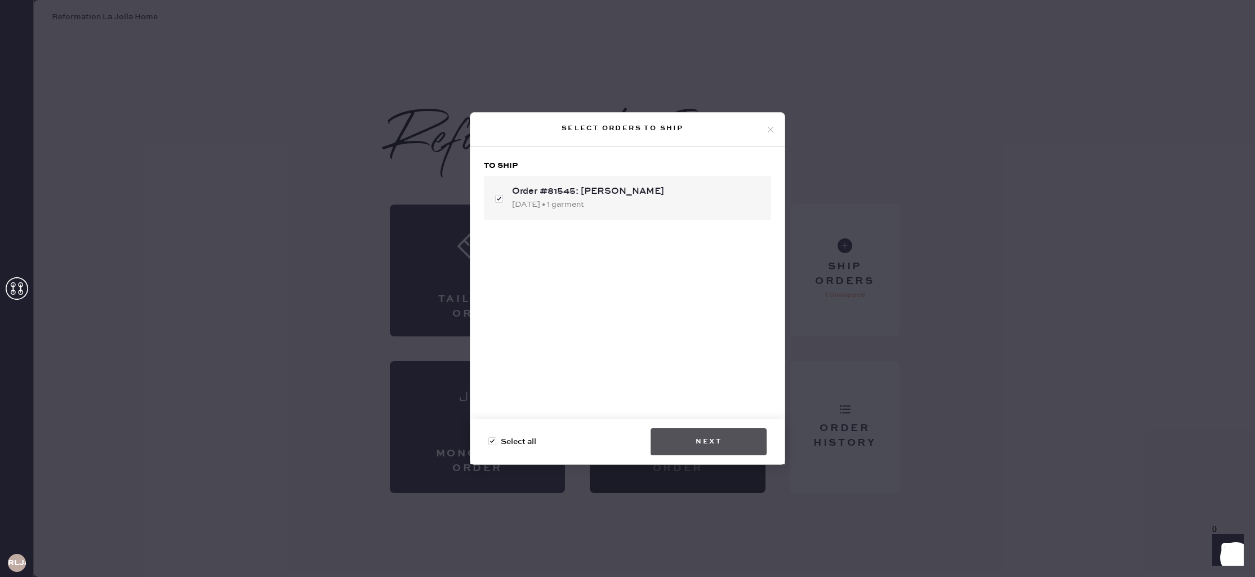
checkbox input "false"
click at [697, 442] on button "Next" at bounding box center [709, 441] width 116 height 27
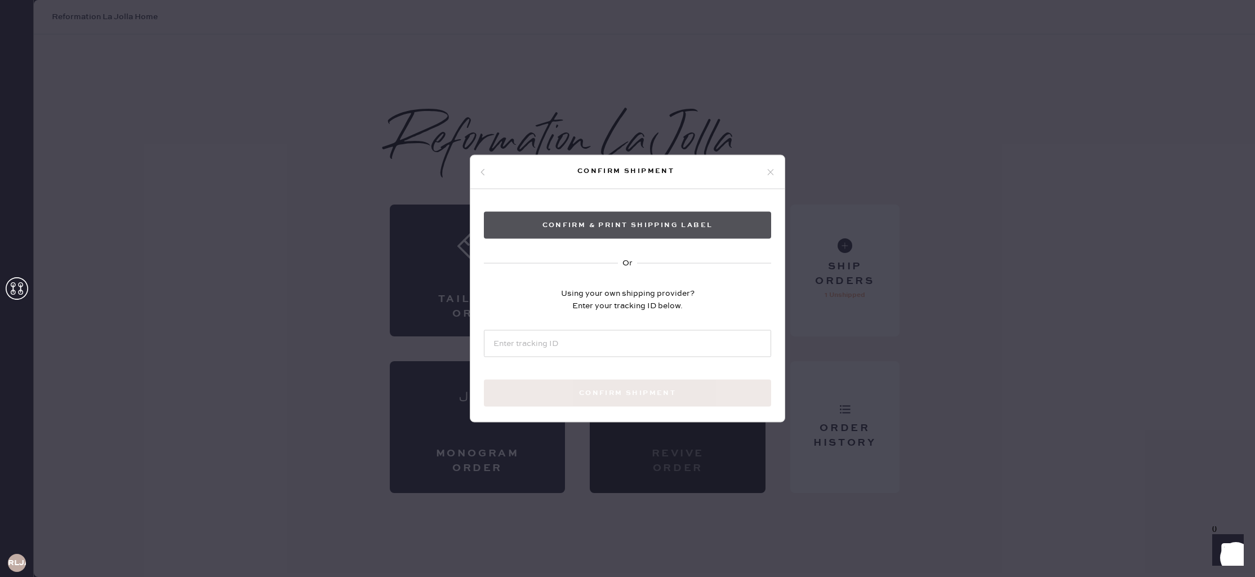
click at [603, 230] on button "Confirm & Print shipping label" at bounding box center [627, 225] width 287 height 27
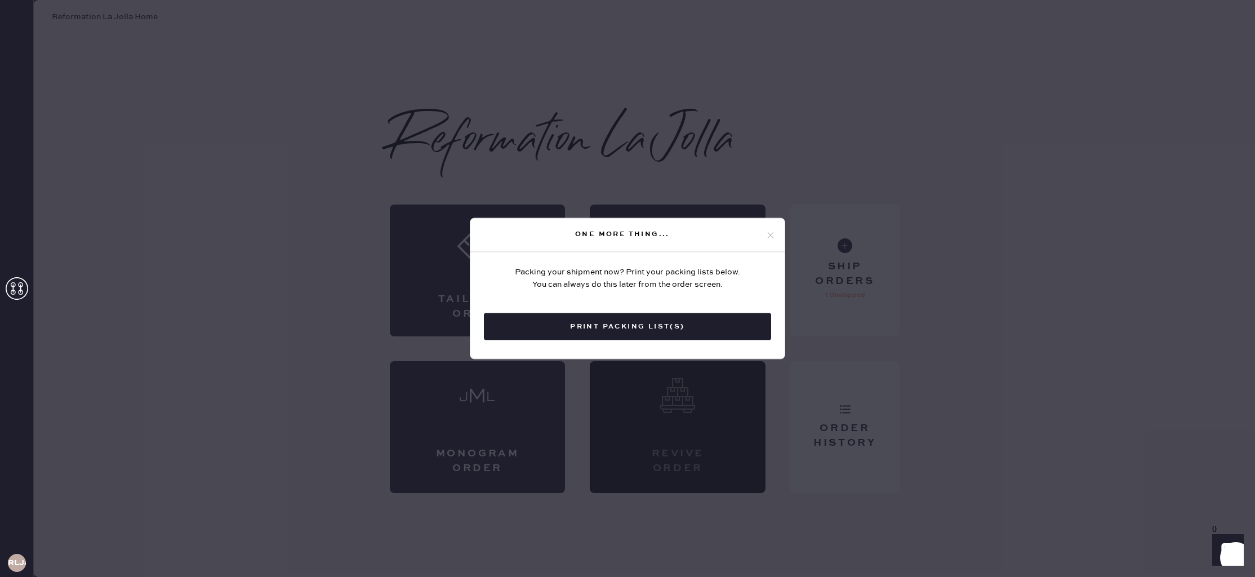
click at [773, 235] on icon at bounding box center [770, 235] width 10 height 10
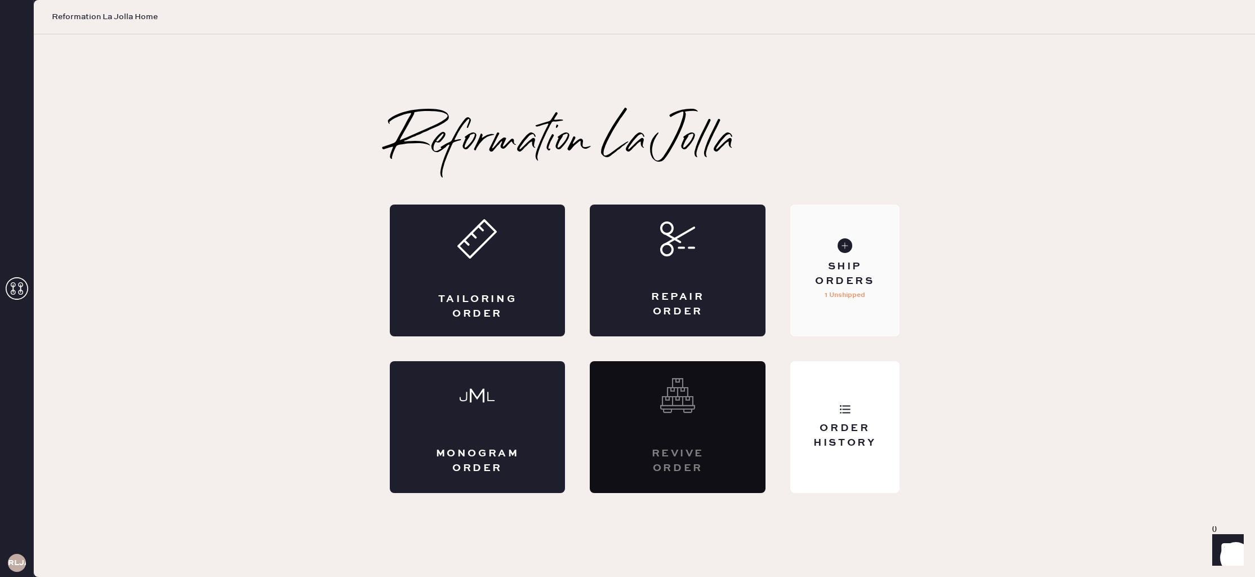
click at [844, 248] on use at bounding box center [844, 245] width 15 height 15
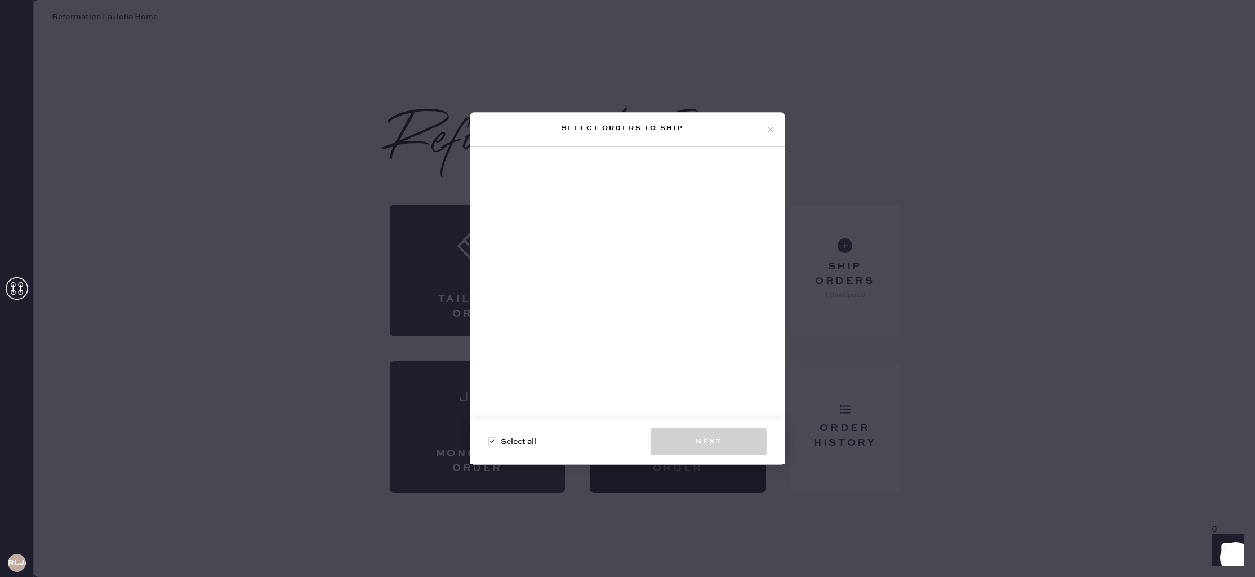
click at [771, 130] on use at bounding box center [771, 129] width 6 height 6
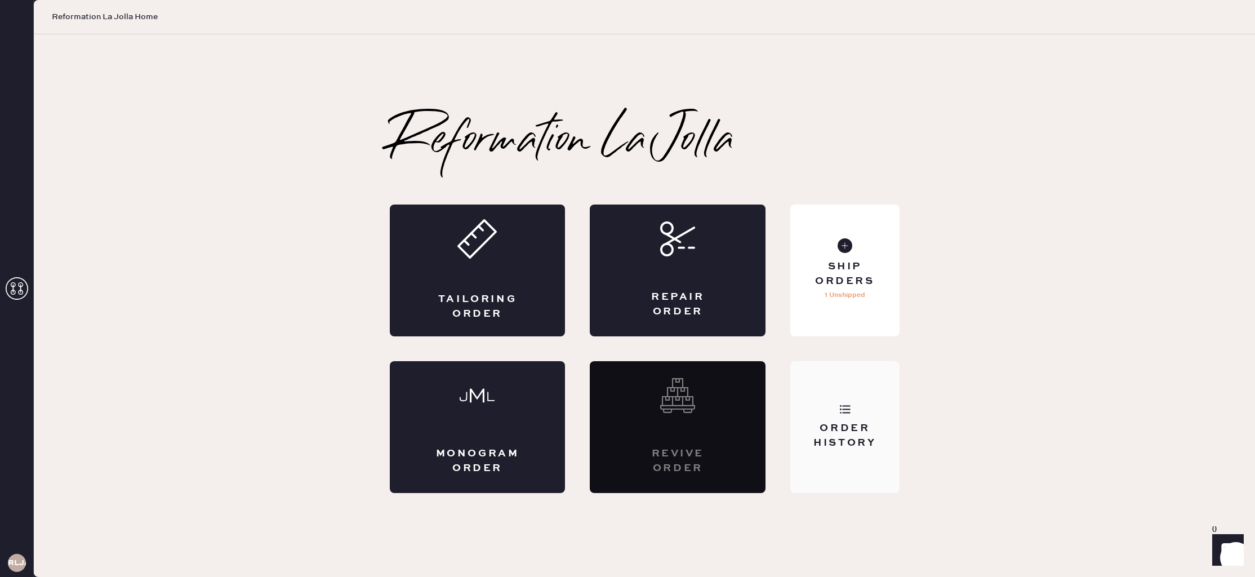
click at [844, 428] on div "Order History" at bounding box center [844, 435] width 91 height 28
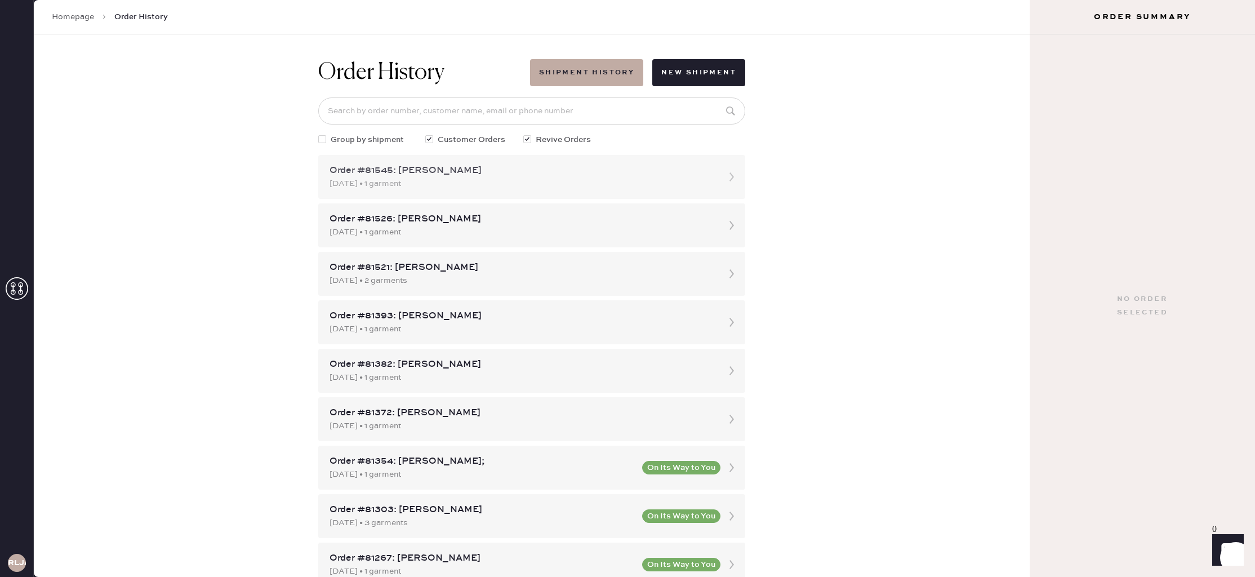
click at [532, 180] on div "08/09/2025 • 1 garment" at bounding box center [521, 183] width 384 height 12
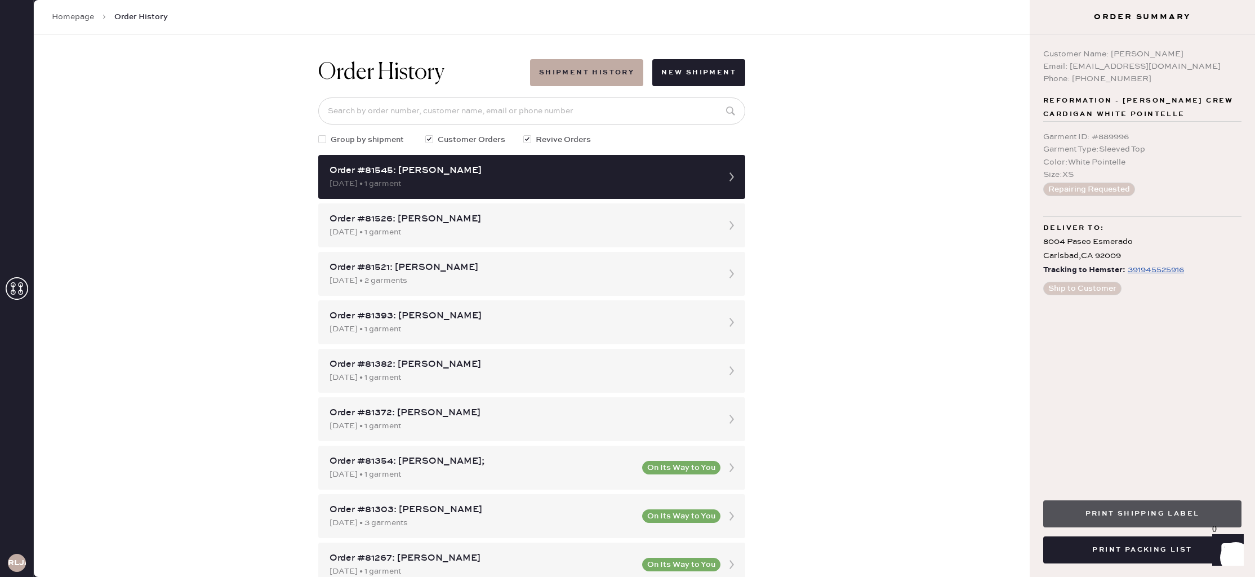
click at [1110, 518] on button "Print Shipping Label" at bounding box center [1142, 513] width 198 height 27
